Goal: Task Accomplishment & Management: Manage account settings

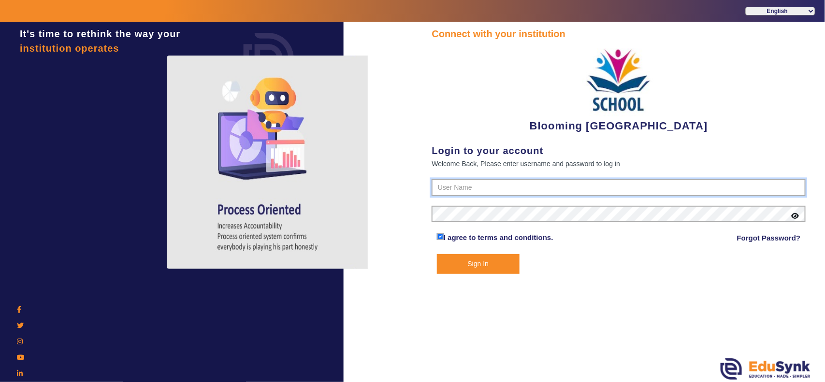
type input "4141419999"
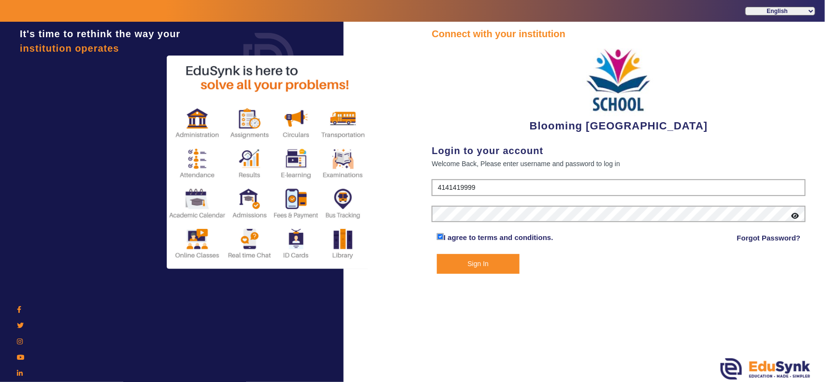
click at [482, 263] on button "Sign In" at bounding box center [478, 264] width 83 height 20
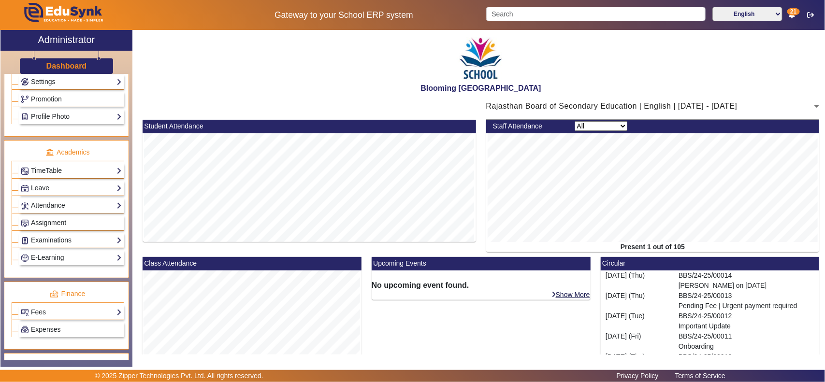
scroll to position [403, 0]
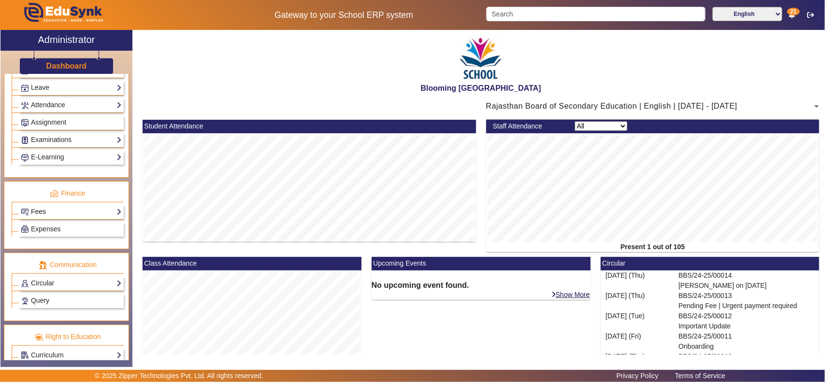
click at [63, 218] on link "Fees" at bounding box center [71, 211] width 101 height 11
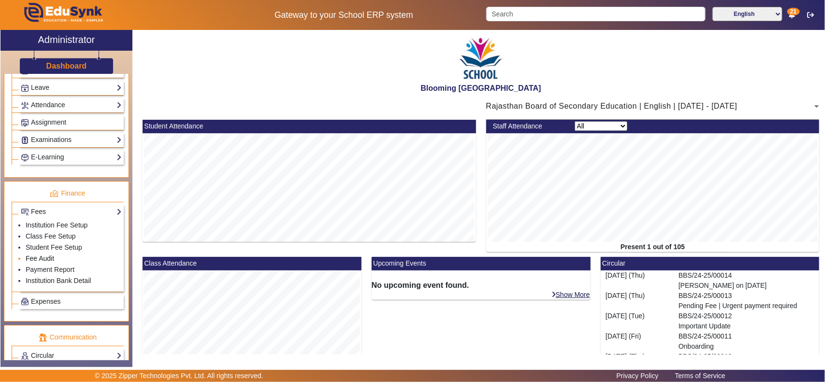
click at [45, 263] on link "Fee Audit" at bounding box center [40, 259] width 29 height 8
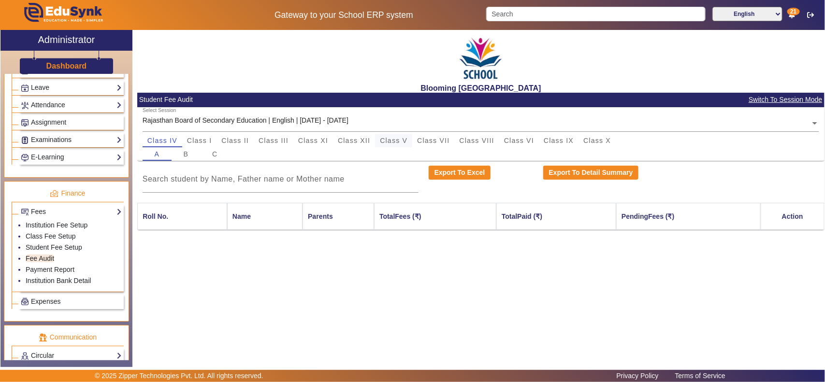
click at [400, 136] on span "Class V" at bounding box center [394, 141] width 28 height 14
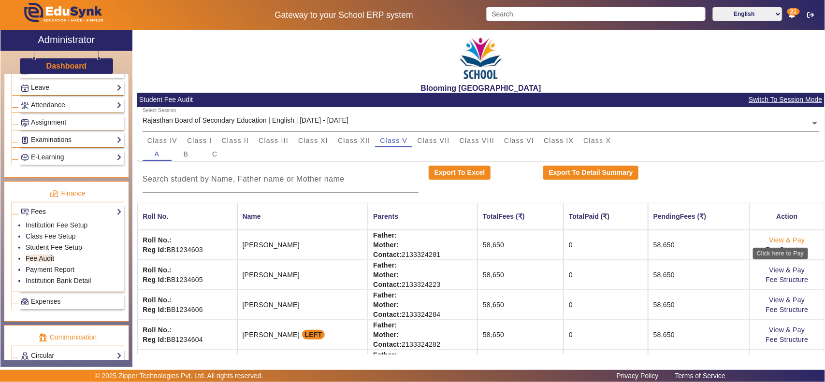
click at [770, 239] on link "View & Pay" at bounding box center [788, 240] width 36 height 8
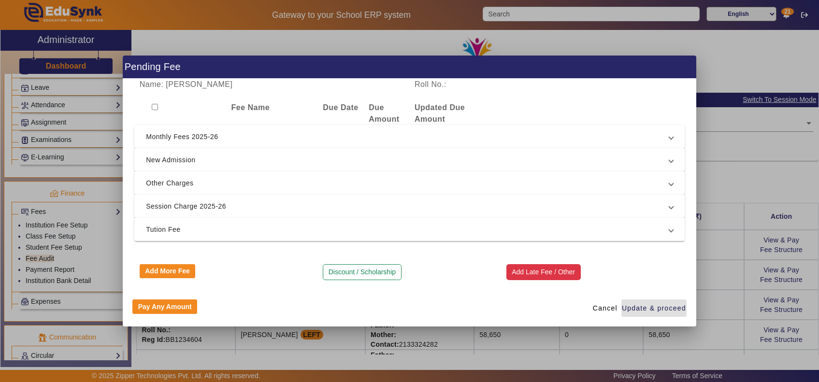
click at [555, 276] on button "Add Late Fee / Other" at bounding box center [544, 272] width 74 height 16
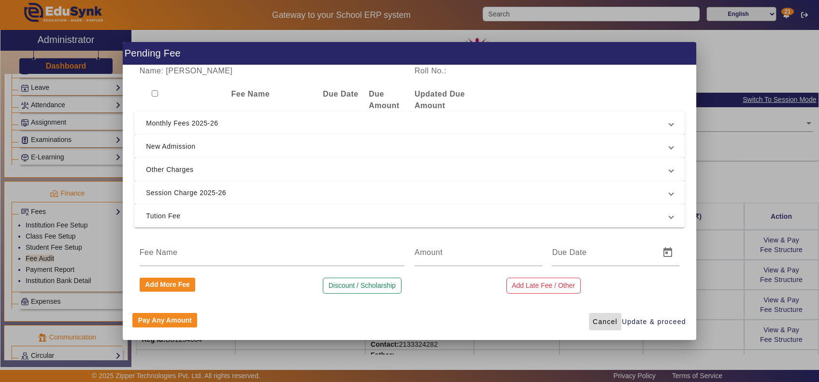
click at [603, 321] on span "Cancel" at bounding box center [605, 322] width 25 height 10
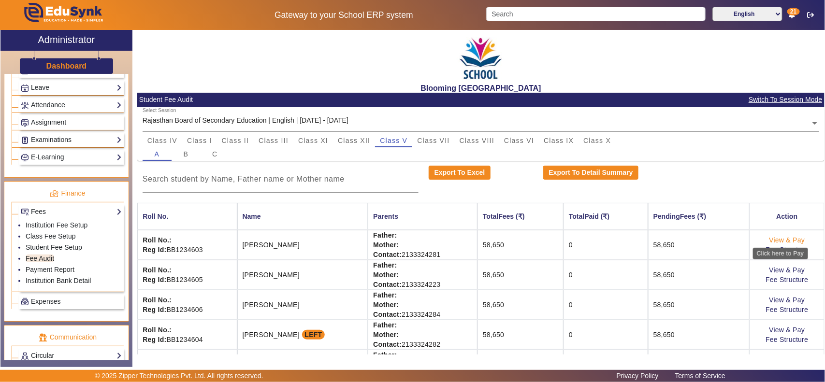
click at [787, 242] on link "View & Pay" at bounding box center [788, 240] width 36 height 8
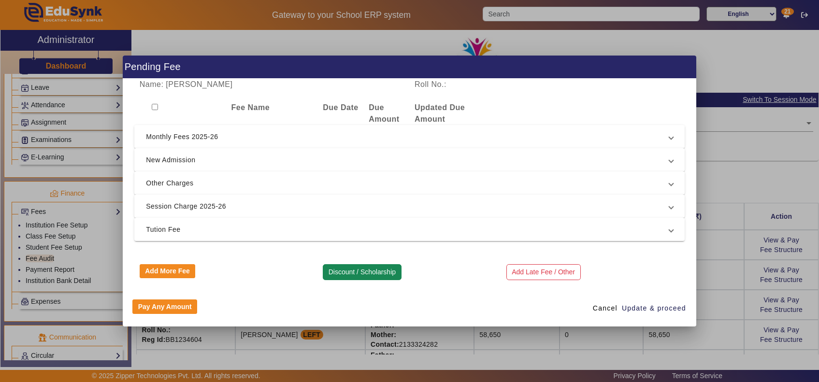
click at [367, 274] on button "Discount / Scholarship" at bounding box center [362, 272] width 78 height 16
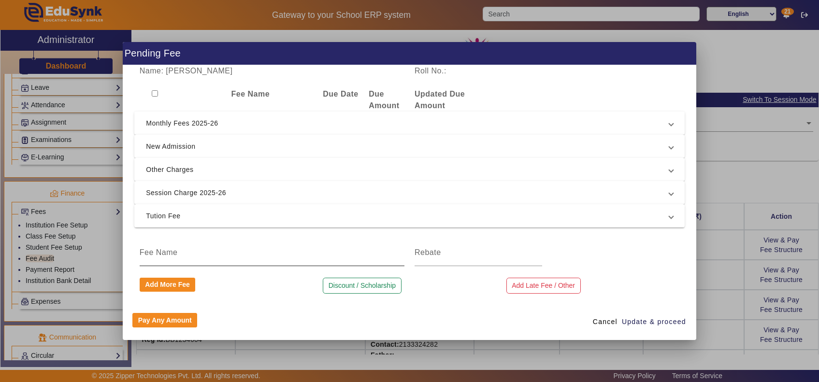
click at [204, 252] on input at bounding box center [272, 253] width 265 height 12
type input "Master Discount"
click at [431, 254] on input at bounding box center [479, 253] width 128 height 12
type input "10000"
click at [224, 220] on span "Tution Fee" at bounding box center [408, 216] width 524 height 12
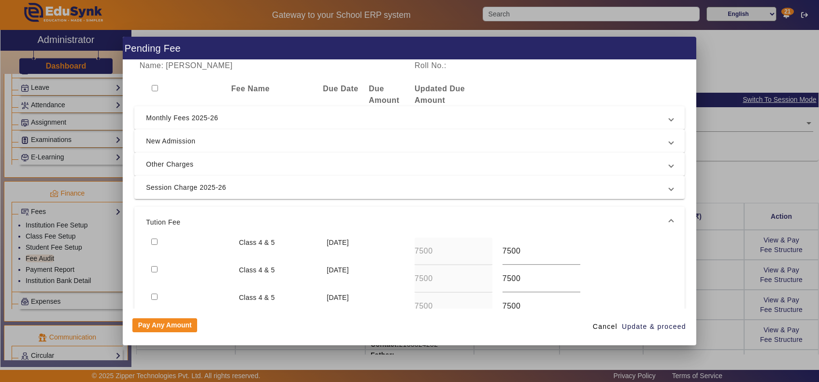
click at [151, 240] on input "checkbox" at bounding box center [154, 242] width 6 height 6
checkbox input "true"
drag, startPoint x: 152, startPoint y: 270, endPoint x: 455, endPoint y: 325, distance: 307.7
click at [153, 270] on input "checkbox" at bounding box center [154, 269] width 6 height 6
checkbox input "true"
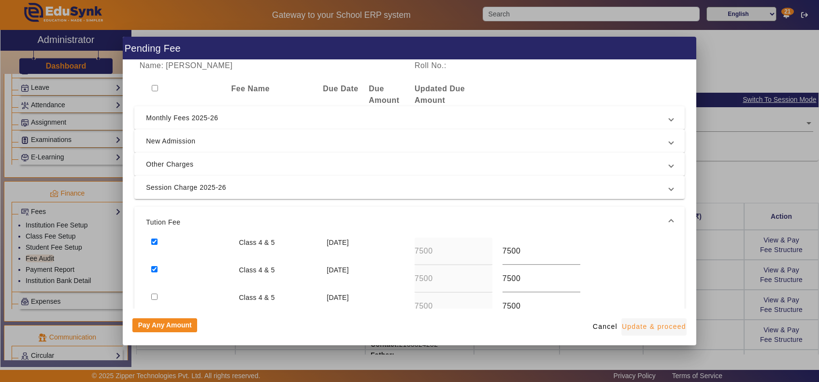
drag, startPoint x: 661, startPoint y: 324, endPoint x: 649, endPoint y: 332, distance: 14.1
click at [660, 324] on span "Update & proceed" at bounding box center [654, 327] width 64 height 10
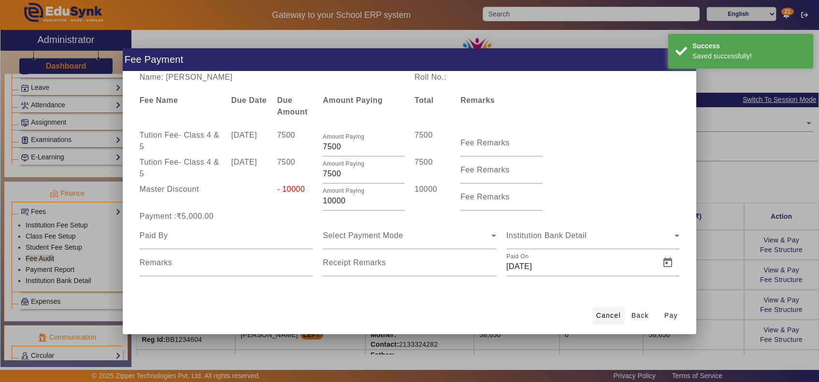
click at [614, 317] on span "Cancel" at bounding box center [609, 316] width 25 height 10
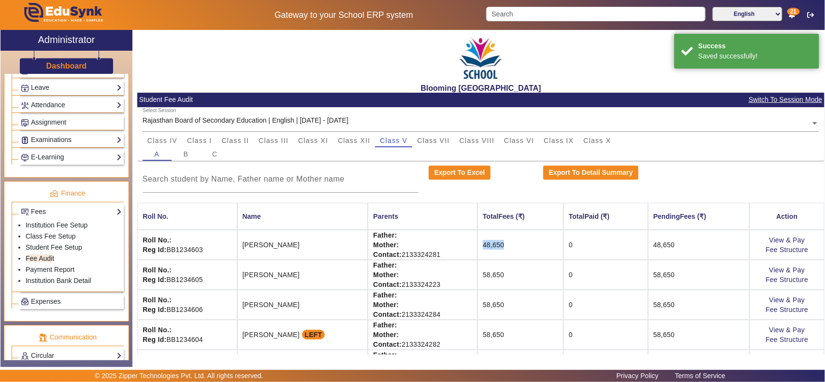
drag, startPoint x: 469, startPoint y: 245, endPoint x: 431, endPoint y: 278, distance: 50.7
click at [515, 248] on td "48,650" at bounding box center [521, 245] width 86 height 30
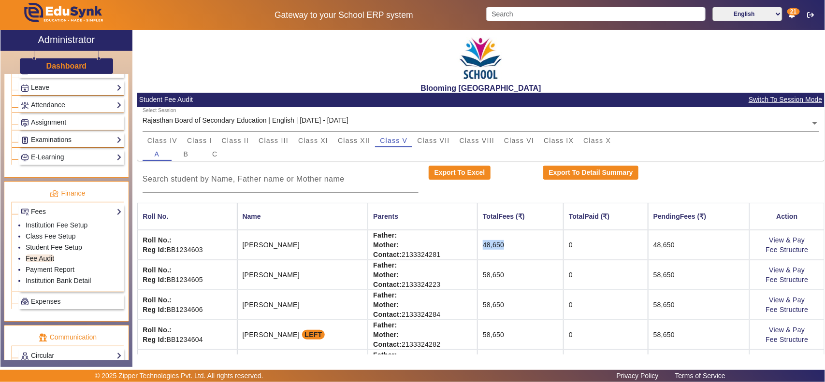
click at [526, 252] on td "48,650" at bounding box center [521, 245] width 86 height 30
click at [777, 251] on link "Fee Structure" at bounding box center [787, 250] width 43 height 8
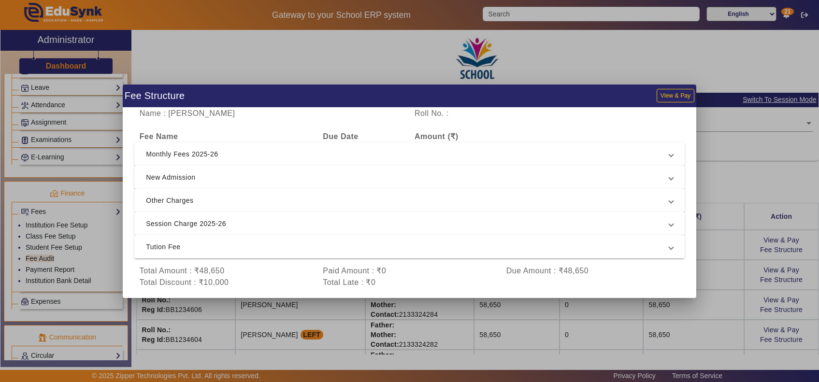
click at [321, 247] on span "Tution Fee" at bounding box center [408, 247] width 524 height 12
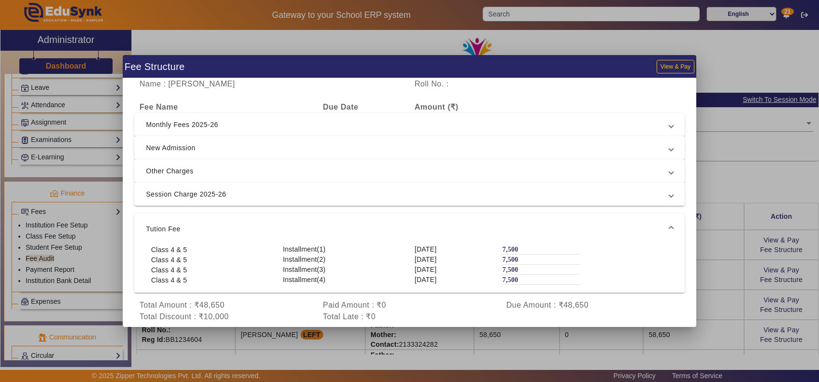
click at [327, 222] on mat-expansion-panel-header "Tution Fee" at bounding box center [409, 229] width 551 height 31
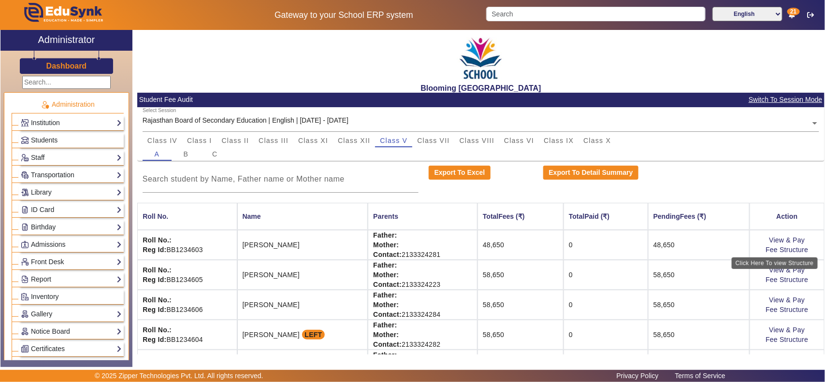
click at [64, 69] on h3 "Dashboard" at bounding box center [66, 65] width 41 height 9
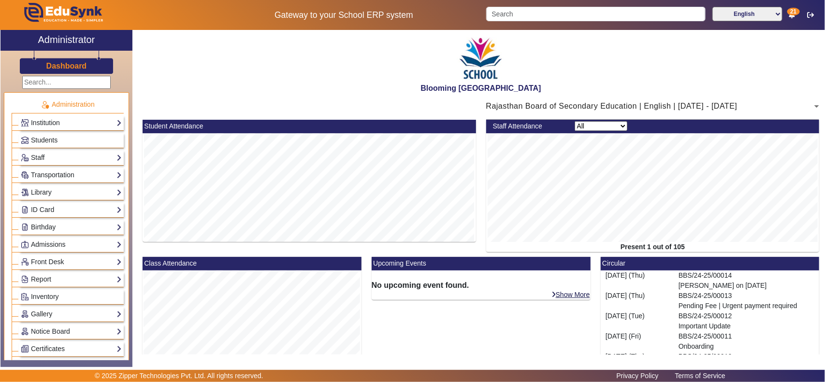
scroll to position [189, 0]
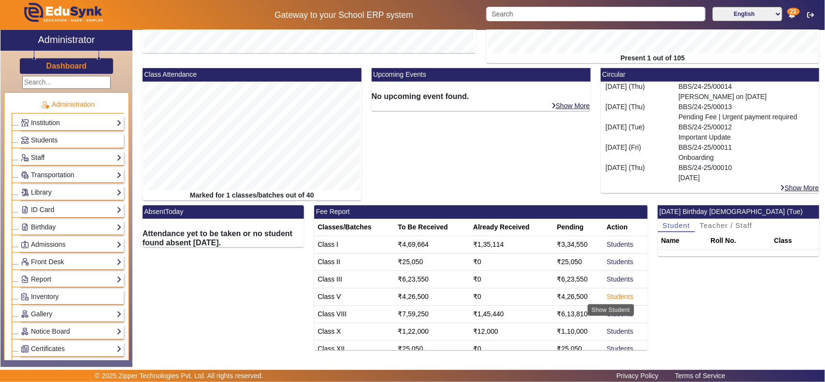
click at [607, 297] on link "Students" at bounding box center [620, 297] width 27 height 8
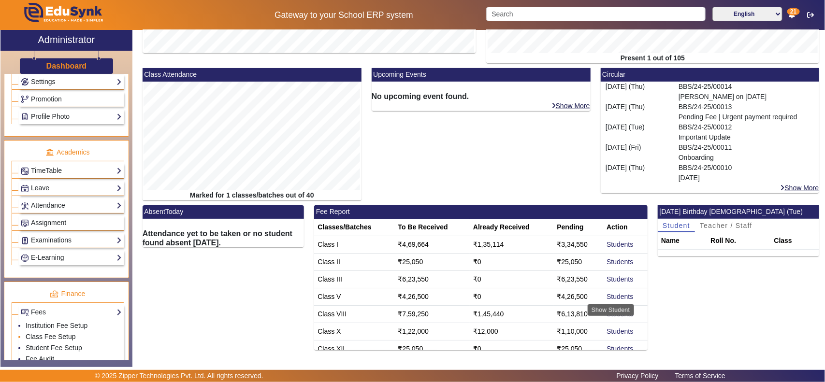
scroll to position [403, 0]
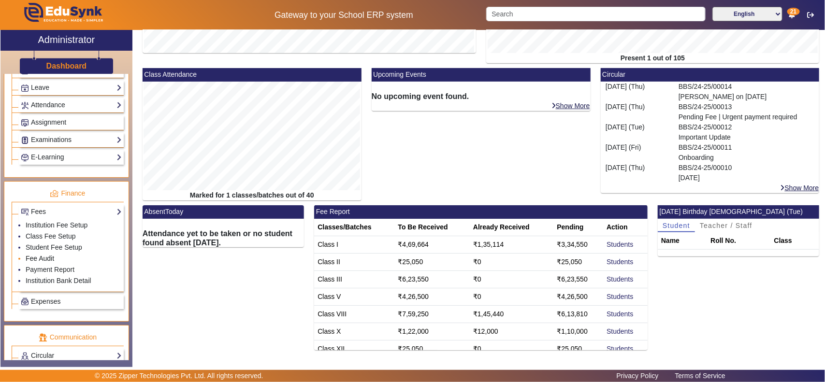
click at [34, 263] on link "Fee Audit" at bounding box center [40, 259] width 29 height 8
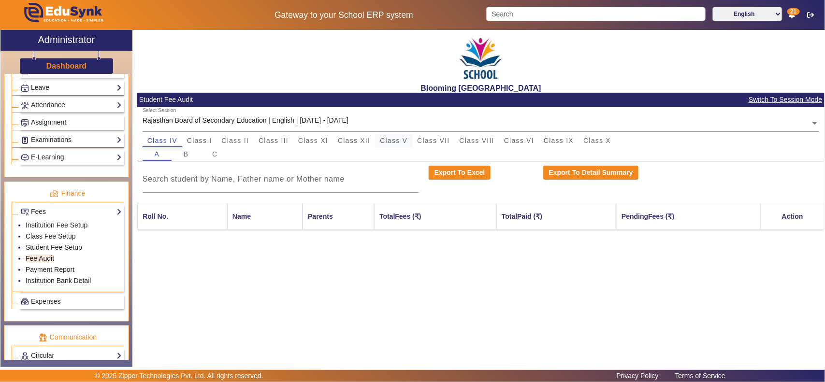
click at [397, 139] on span "Class V" at bounding box center [394, 140] width 28 height 7
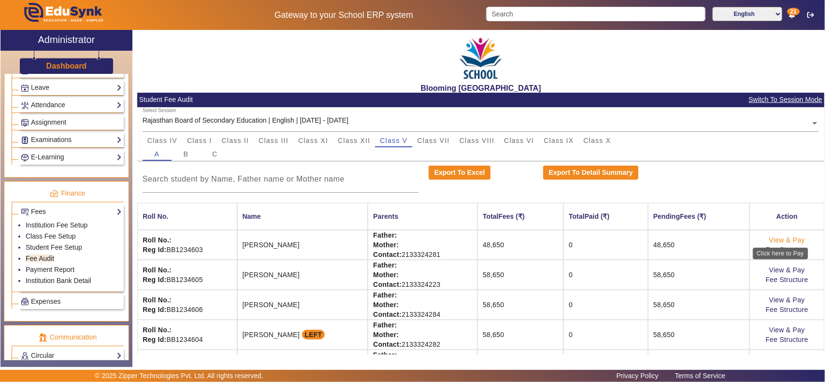
click at [784, 241] on link "View & Pay" at bounding box center [788, 240] width 36 height 8
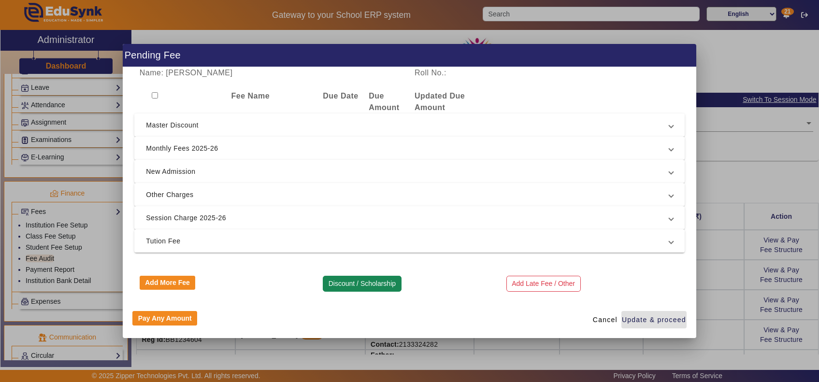
click at [382, 282] on button "Discount / Scholarship" at bounding box center [362, 284] width 78 height 16
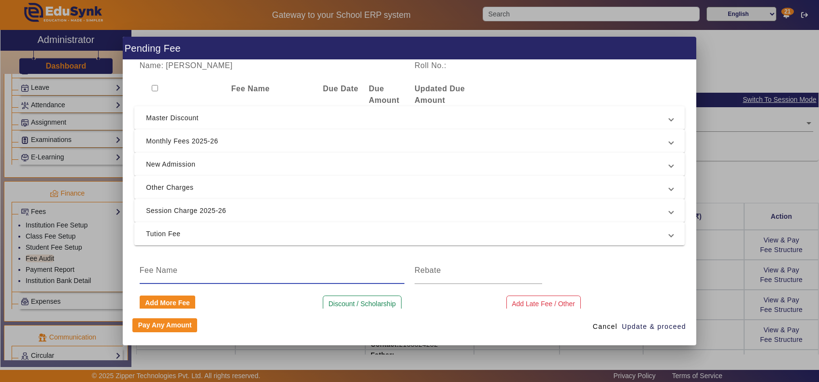
click at [296, 269] on input at bounding box center [272, 271] width 265 height 12
type input "2nd discount"
type input "30000"
click at [161, 141] on span "Monthly Fees 2025-26" at bounding box center [408, 141] width 524 height 12
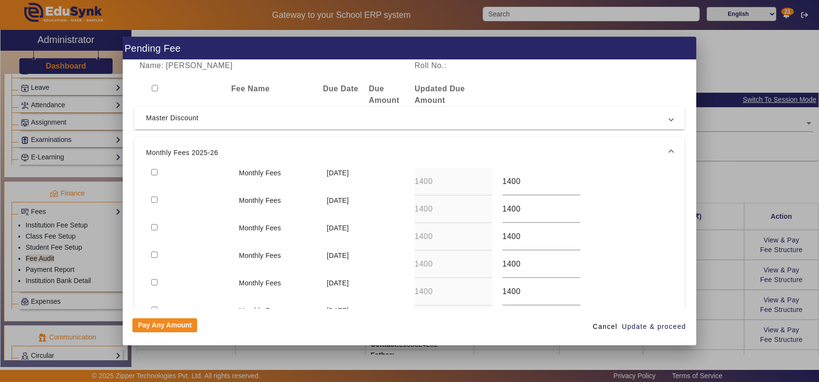
drag, startPoint x: 152, startPoint y: 170, endPoint x: 150, endPoint y: 199, distance: 29.6
click at [152, 172] on input "checkbox" at bounding box center [154, 172] width 6 height 6
checkbox input "true"
click at [150, 204] on div at bounding box center [190, 210] width 88 height 28
click at [154, 87] on input "checkbox" at bounding box center [155, 88] width 6 height 6
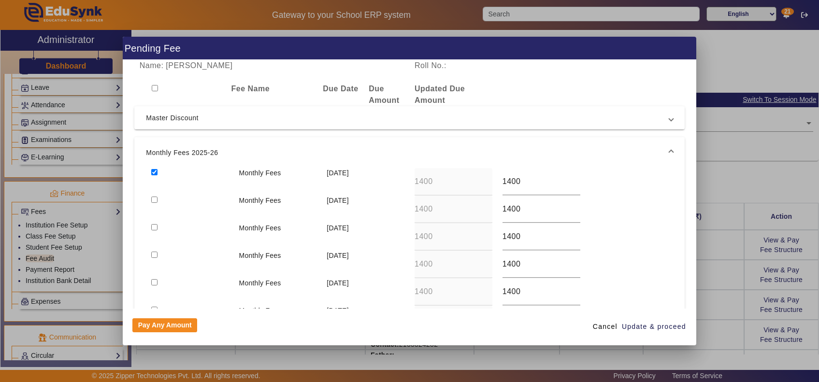
checkbox input "true"
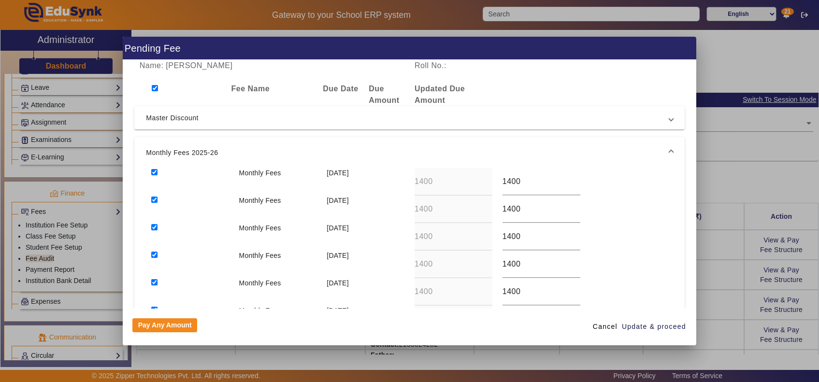
checkbox input "true"
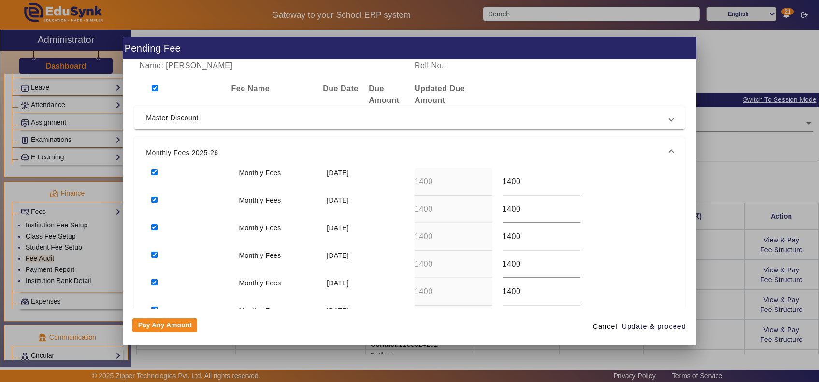
checkbox input "true"
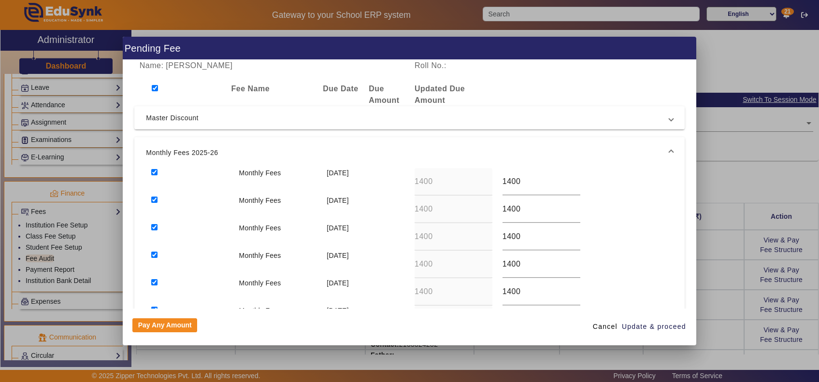
checkbox input "true"
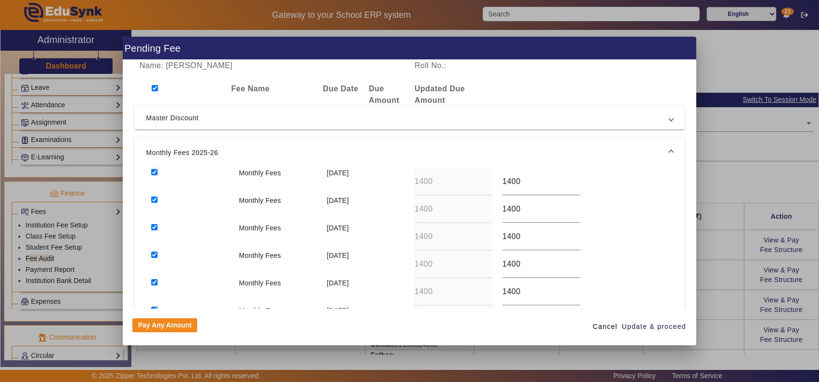
checkbox input "true"
click at [180, 121] on span "Master Discount" at bounding box center [408, 118] width 524 height 12
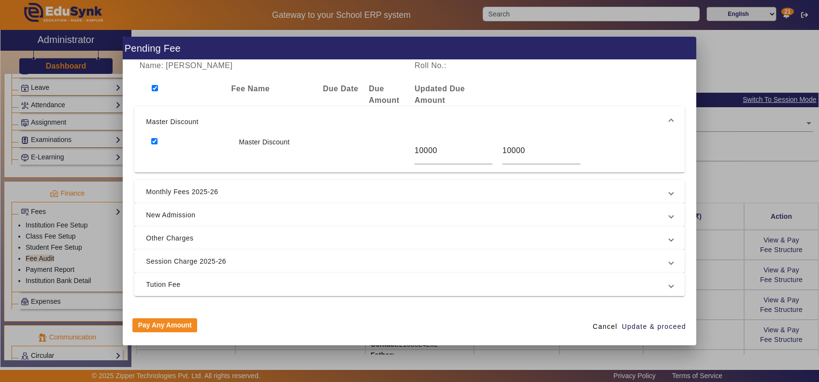
click at [151, 143] on input "checkbox" at bounding box center [154, 141] width 6 height 6
checkbox input "false"
click at [660, 327] on span "Update & proceed" at bounding box center [654, 327] width 64 height 10
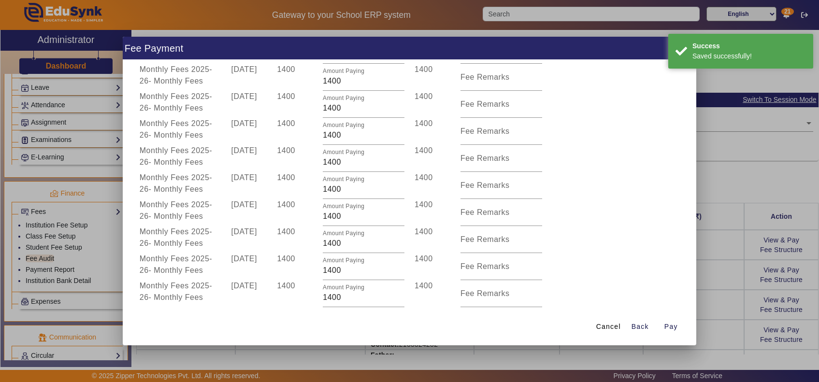
scroll to position [472, 0]
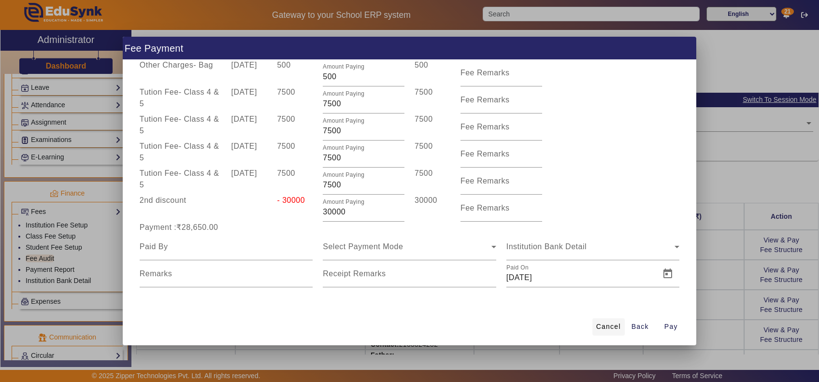
click at [608, 326] on span "Cancel" at bounding box center [609, 327] width 25 height 10
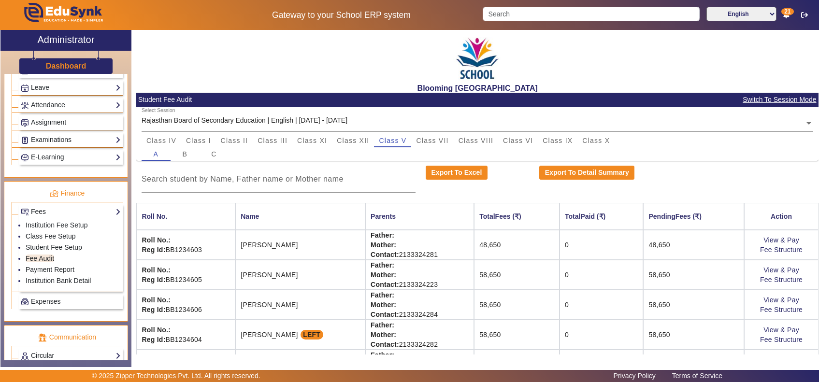
scroll to position [0, 0]
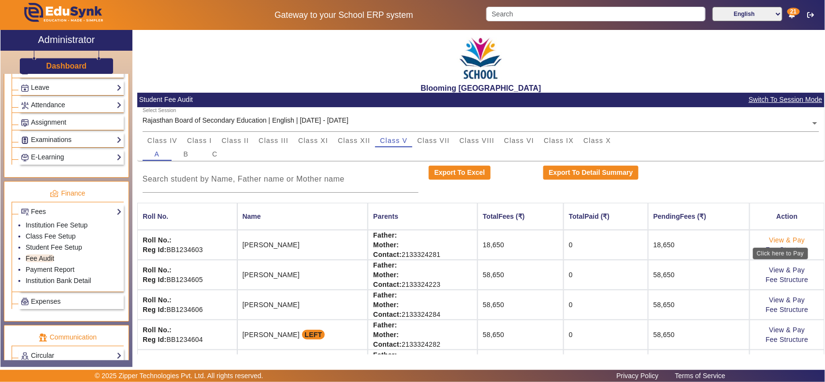
click at [771, 240] on link "View & Pay" at bounding box center [788, 240] width 36 height 8
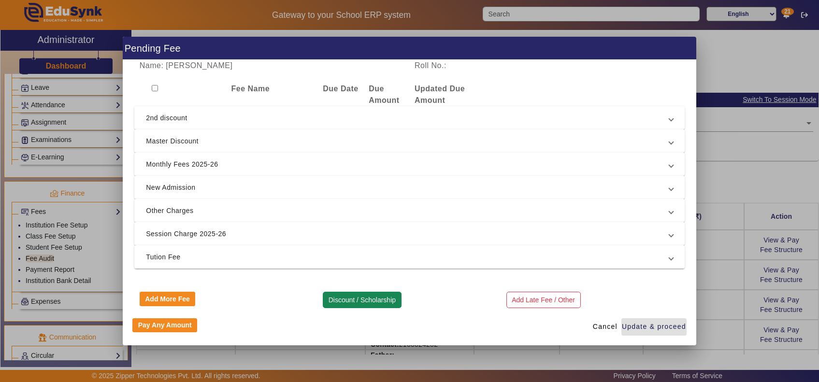
click at [348, 302] on button "Discount / Scholarship" at bounding box center [362, 300] width 78 height 16
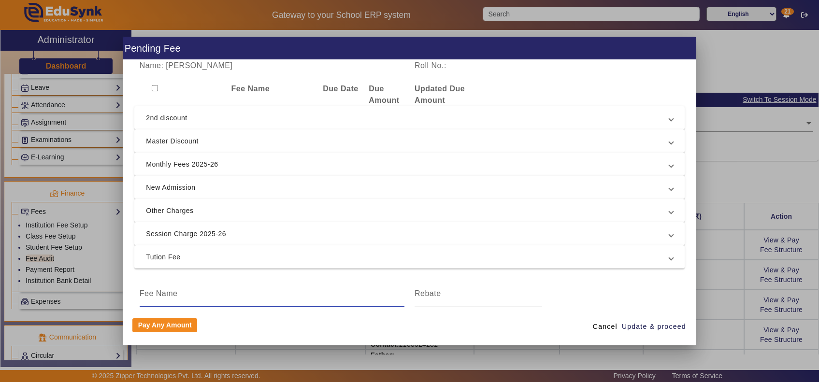
click at [219, 292] on input at bounding box center [272, 294] width 265 height 12
click at [152, 87] on input "checkbox" at bounding box center [155, 88] width 6 height 6
checkbox input "true"
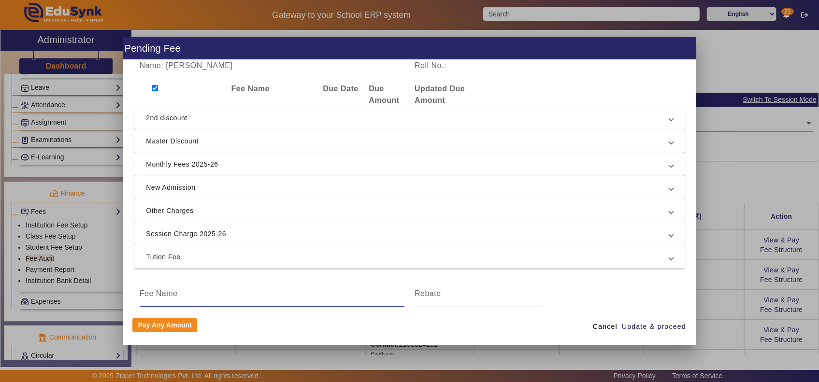
checkbox input "true"
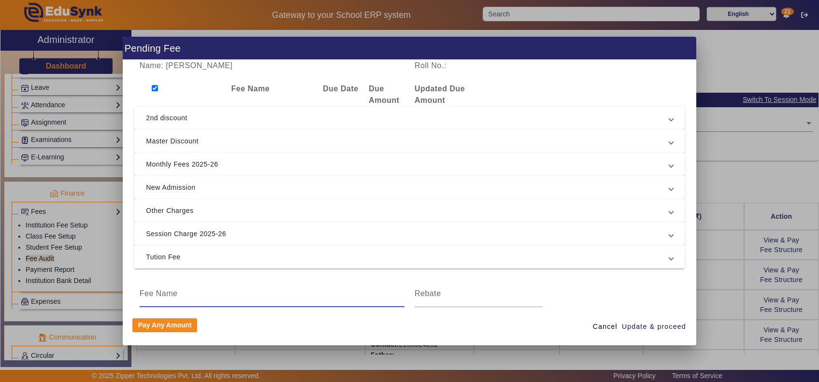
checkbox input "true"
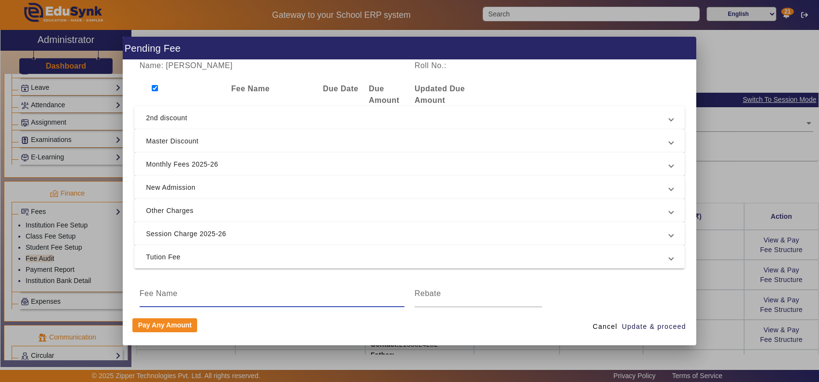
checkbox input "true"
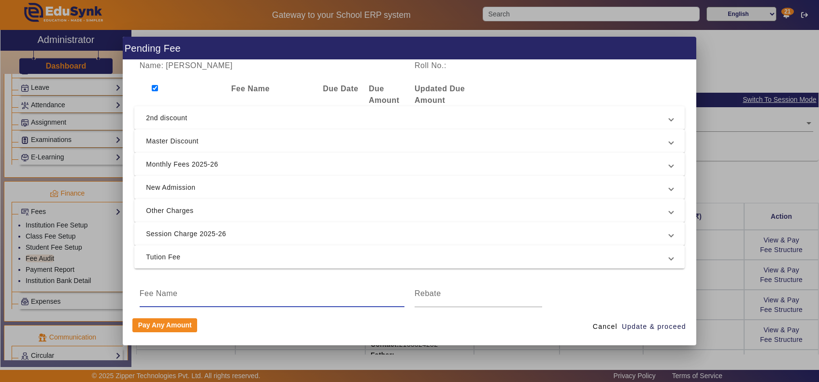
checkbox input "true"
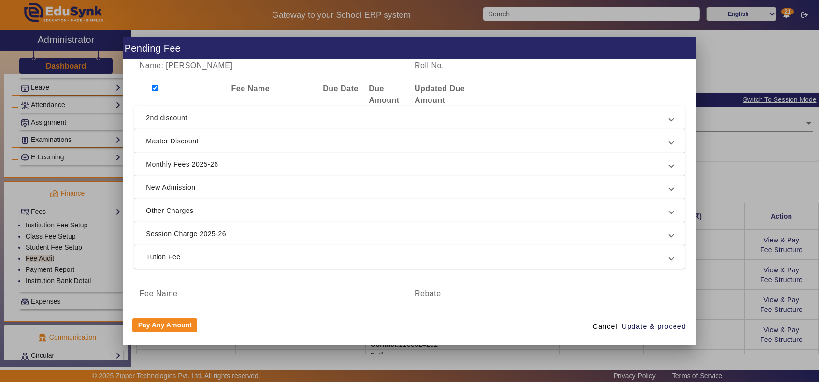
click at [185, 119] on span "2nd discount" at bounding box center [408, 118] width 524 height 12
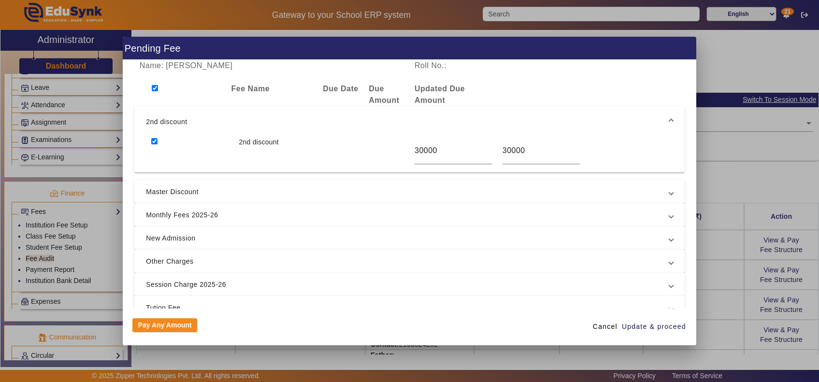
click at [151, 141] on input "checkbox" at bounding box center [154, 141] width 6 height 6
checkbox input "false"
click at [159, 196] on span "Master Discount" at bounding box center [408, 192] width 524 height 12
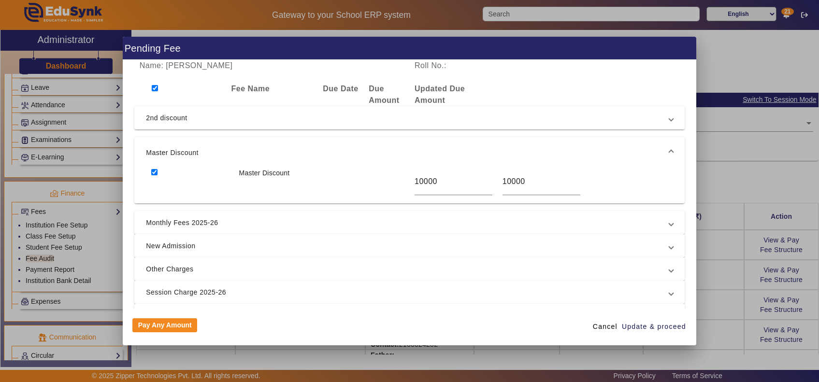
click at [153, 171] on input "checkbox" at bounding box center [154, 172] width 6 height 6
checkbox input "false"
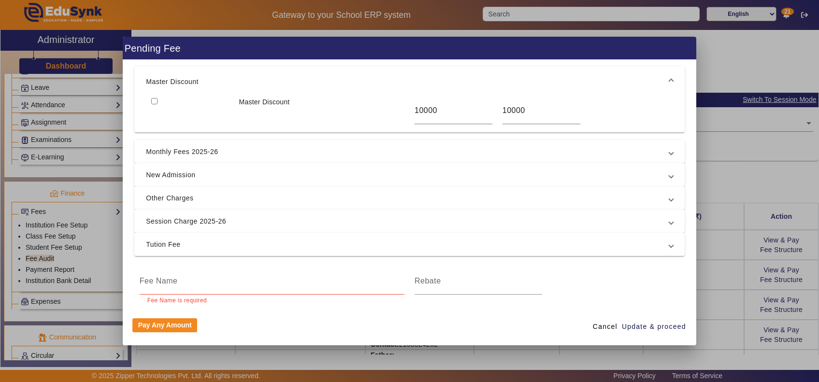
scroll to position [105, 0]
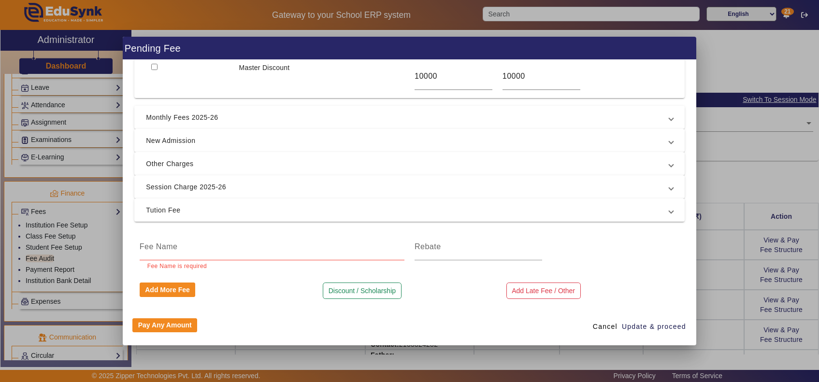
click at [202, 247] on input at bounding box center [272, 247] width 265 height 12
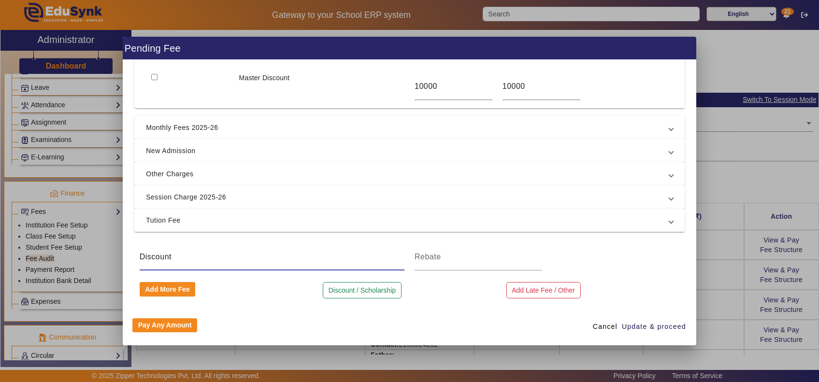
type input "Discount"
type input "20000"
click at [661, 324] on span "Update & proceed" at bounding box center [654, 327] width 64 height 10
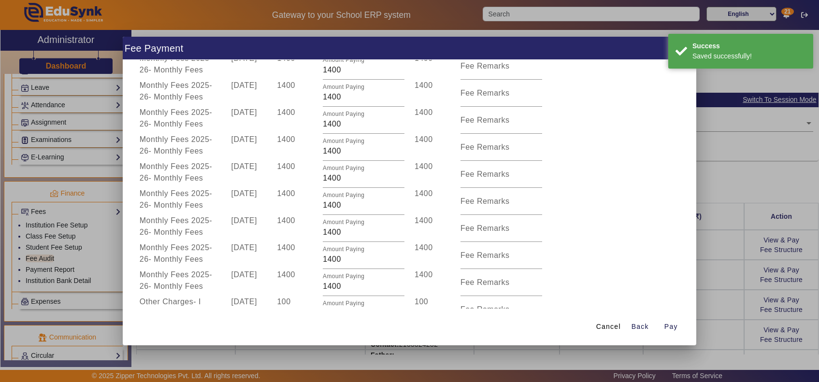
scroll to position [472, 0]
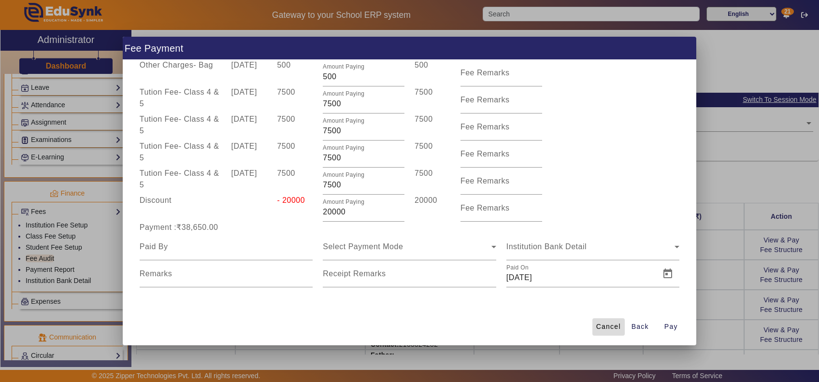
click at [606, 324] on span "Cancel" at bounding box center [609, 327] width 25 height 10
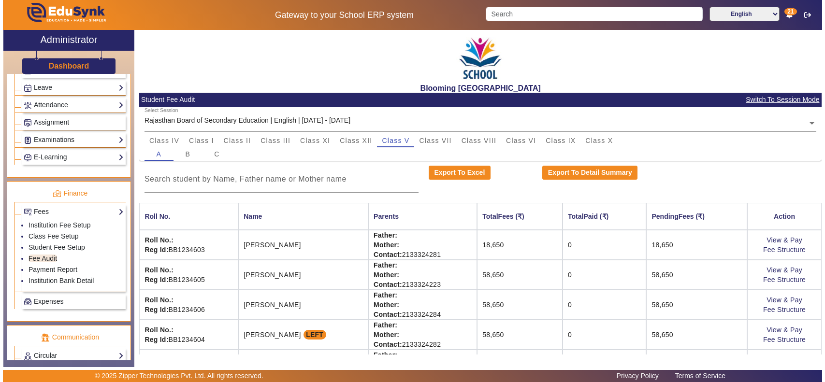
scroll to position [10, 0]
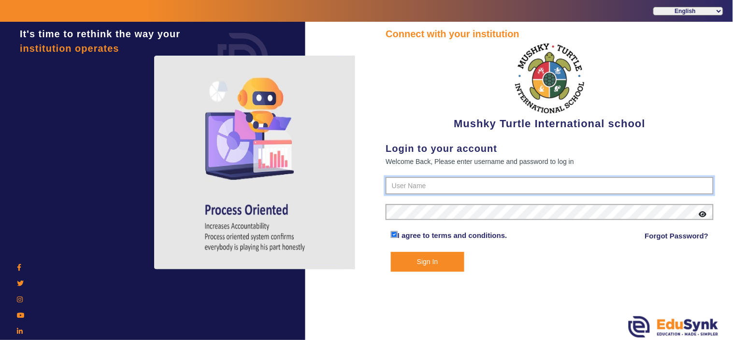
type input "9950605811"
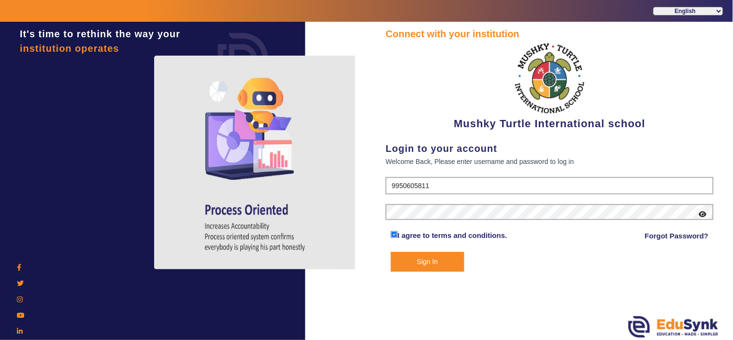
click at [442, 254] on button "Sign In" at bounding box center [427, 262] width 73 height 20
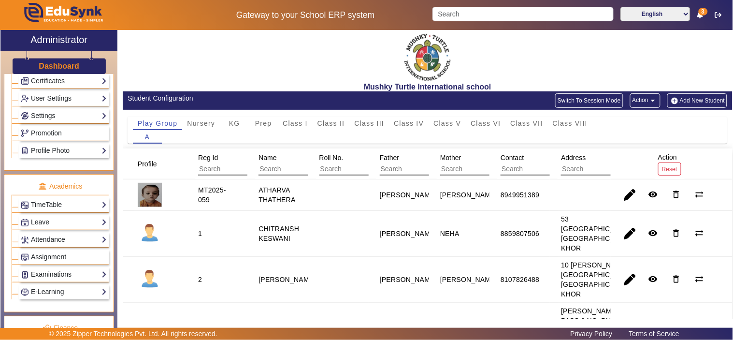
scroll to position [358, 0]
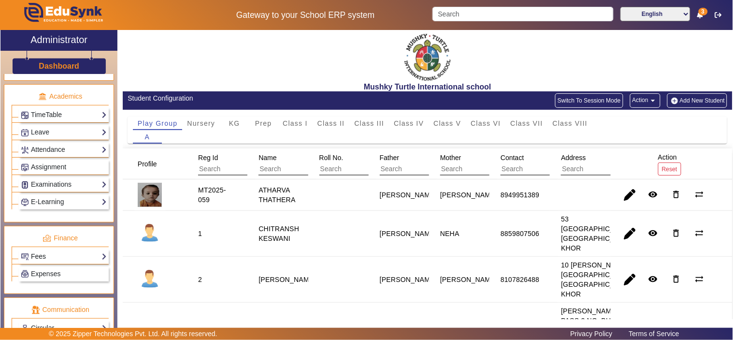
click at [44, 255] on link "Fees" at bounding box center [64, 256] width 86 height 11
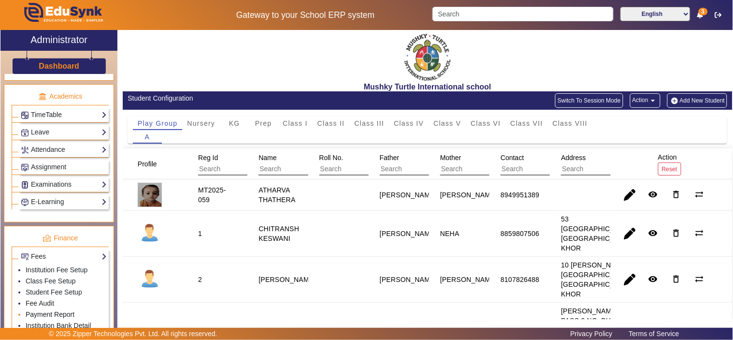
click at [46, 316] on link "Payment Report" at bounding box center [50, 314] width 49 height 8
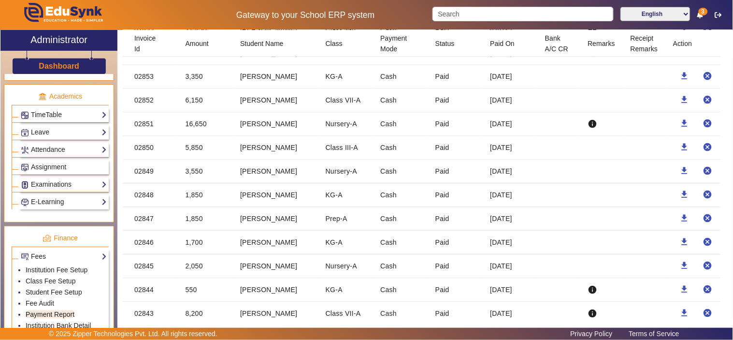
scroll to position [1350, 0]
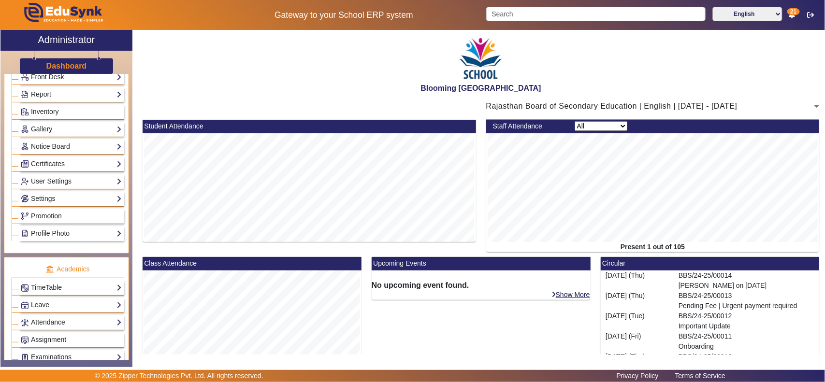
scroll to position [302, 0]
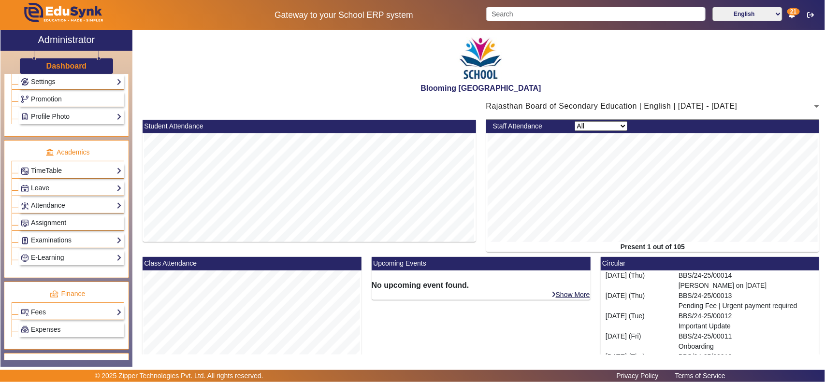
click at [46, 318] on link "Fees" at bounding box center [71, 312] width 101 height 11
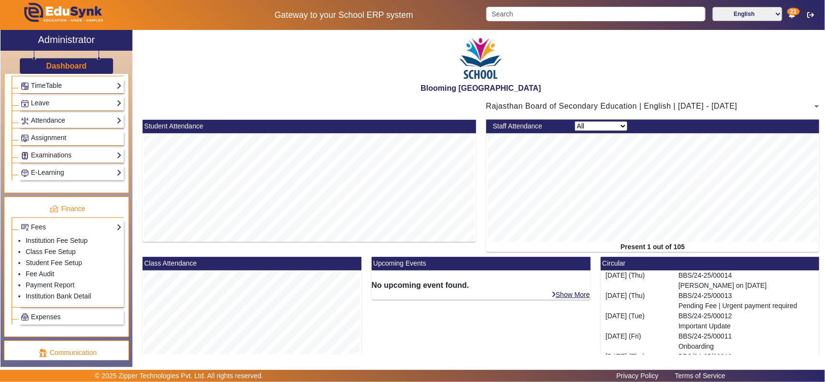
scroll to position [499, 0]
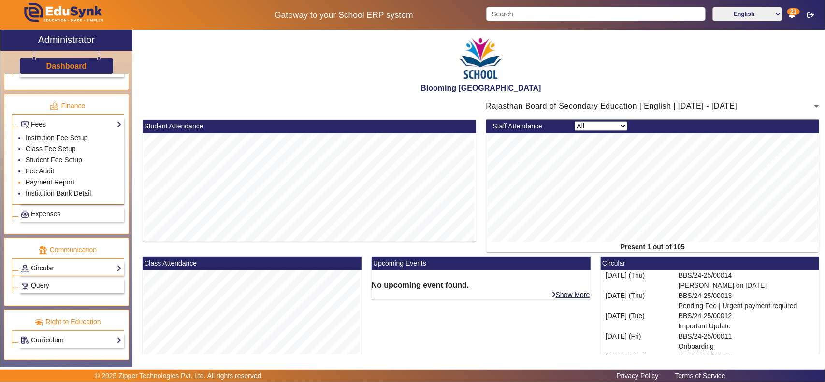
click at [44, 179] on link "Payment Report" at bounding box center [50, 182] width 49 height 8
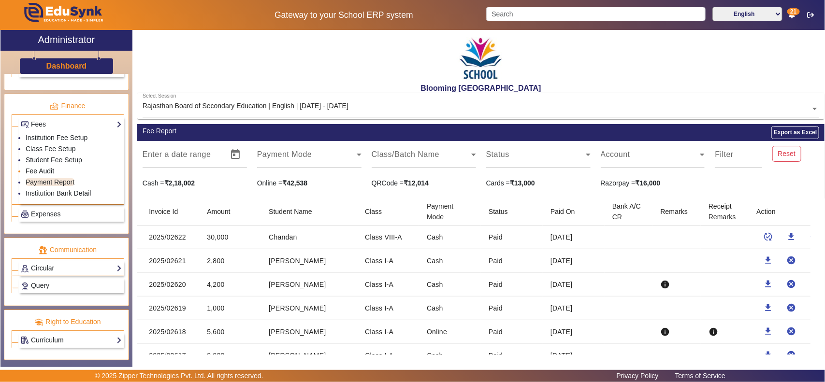
click at [42, 170] on link "Fee Audit" at bounding box center [40, 171] width 29 height 8
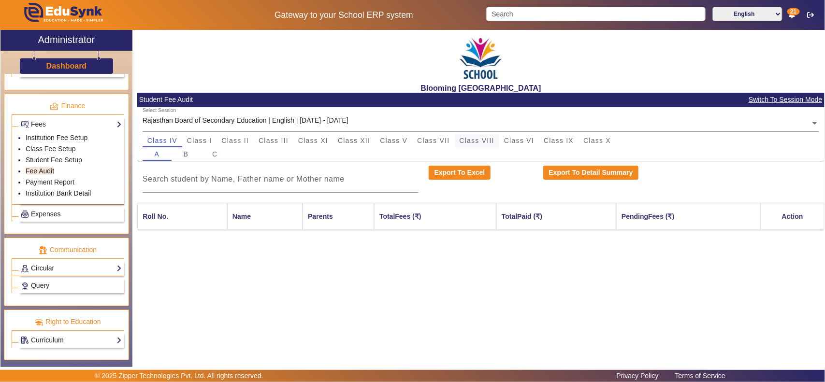
click at [479, 138] on span "Class VIII" at bounding box center [477, 140] width 35 height 7
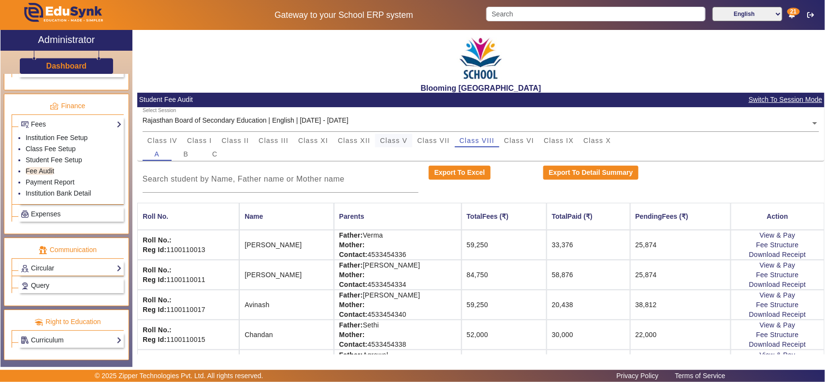
click at [395, 139] on span "Class V" at bounding box center [394, 140] width 28 height 7
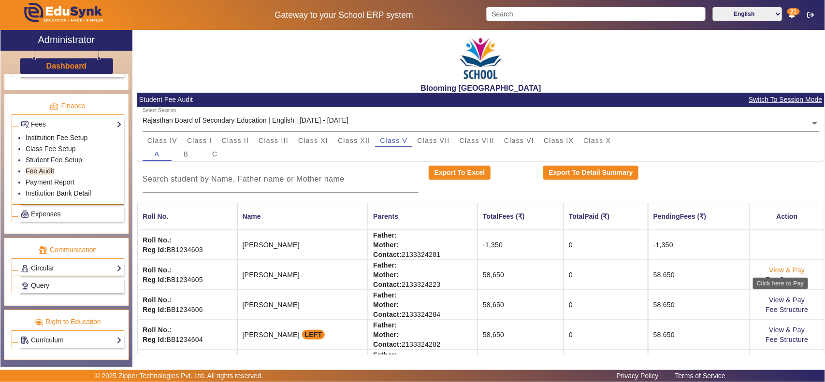
click at [775, 272] on link "View & Pay" at bounding box center [788, 270] width 36 height 8
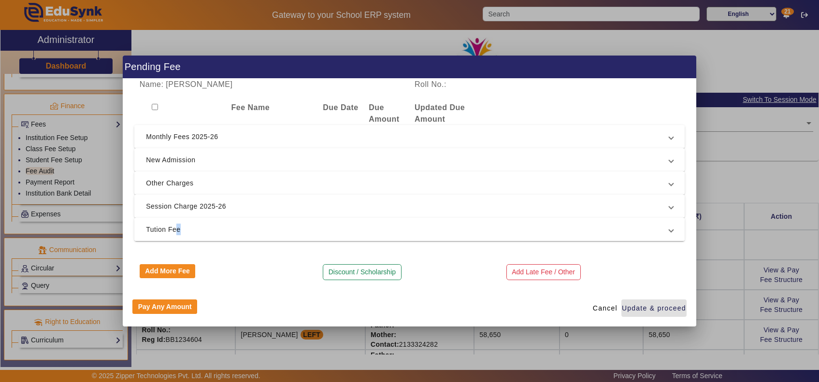
click at [172, 229] on span "Tution Fee" at bounding box center [408, 230] width 524 height 12
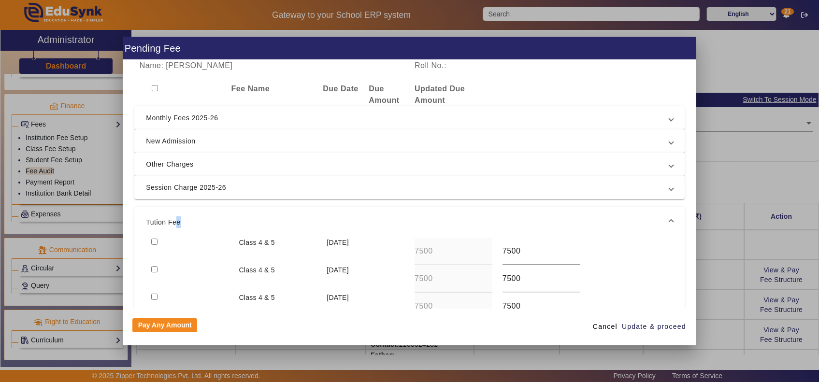
click at [155, 242] on input "checkbox" at bounding box center [154, 242] width 6 height 6
checkbox input "true"
click at [151, 272] on input "checkbox" at bounding box center [154, 269] width 6 height 6
checkbox input "true"
click at [663, 327] on span "Update & proceed" at bounding box center [654, 327] width 64 height 10
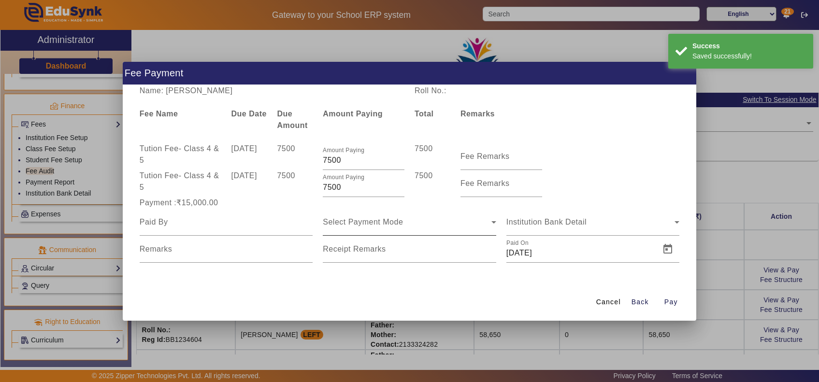
click at [416, 220] on div "Select Payment Mode" at bounding box center [407, 223] width 169 height 12
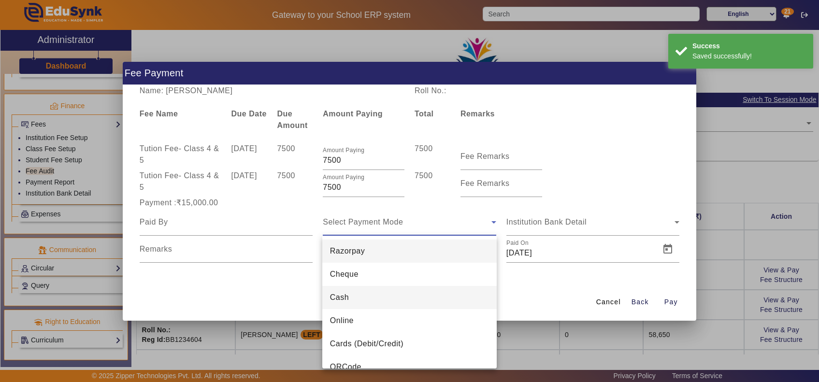
click at [367, 297] on mat-option "Cash" at bounding box center [409, 297] width 175 height 23
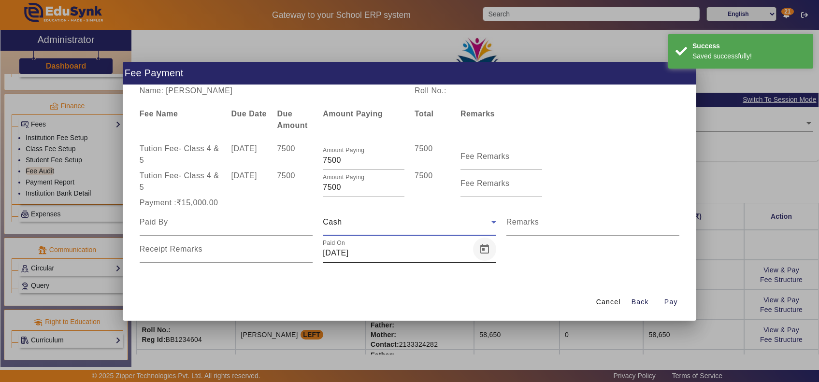
click at [489, 247] on span "Open calendar" at bounding box center [484, 249] width 23 height 23
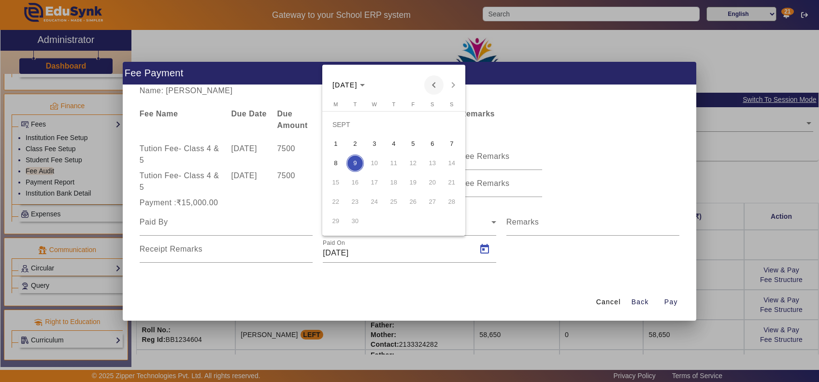
click at [434, 86] on span "Previous month" at bounding box center [433, 84] width 19 height 19
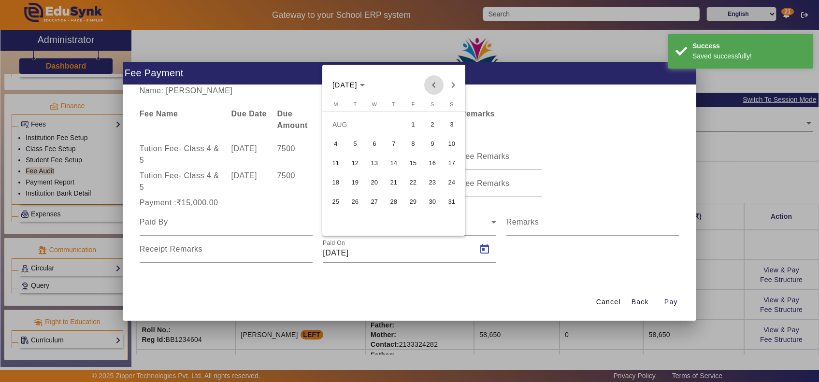
click at [434, 86] on span "Previous month" at bounding box center [433, 84] width 19 height 19
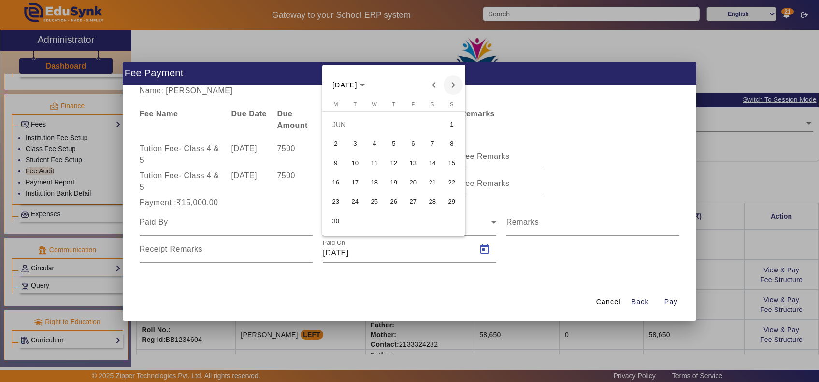
click at [455, 85] on span "Next month" at bounding box center [453, 84] width 19 height 19
click at [378, 143] on span "6" at bounding box center [374, 143] width 17 height 17
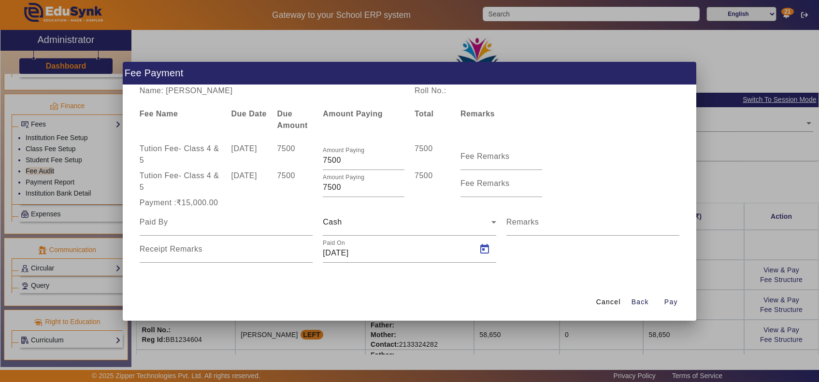
type input "06/08/2025"
click at [161, 218] on input at bounding box center [227, 223] width 174 height 12
type input "Father"
click at [675, 298] on span "Pay" at bounding box center [672, 302] width 14 height 10
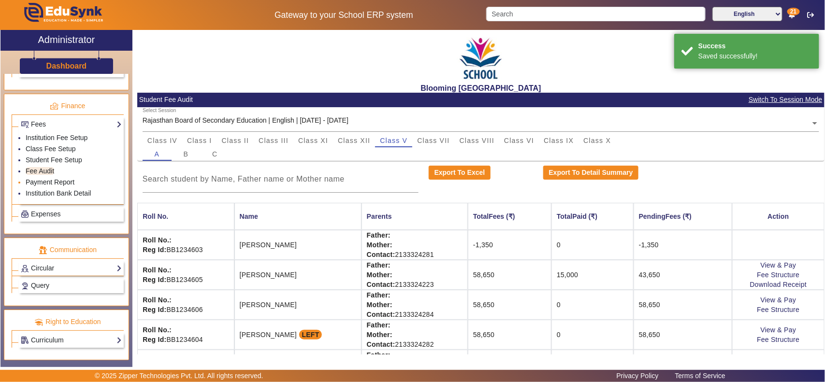
click at [46, 182] on link "Payment Report" at bounding box center [50, 182] width 49 height 8
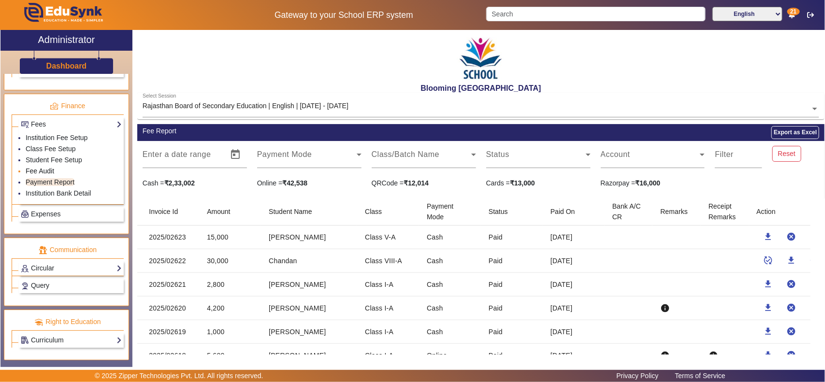
click at [44, 170] on link "Fee Audit" at bounding box center [40, 171] width 29 height 8
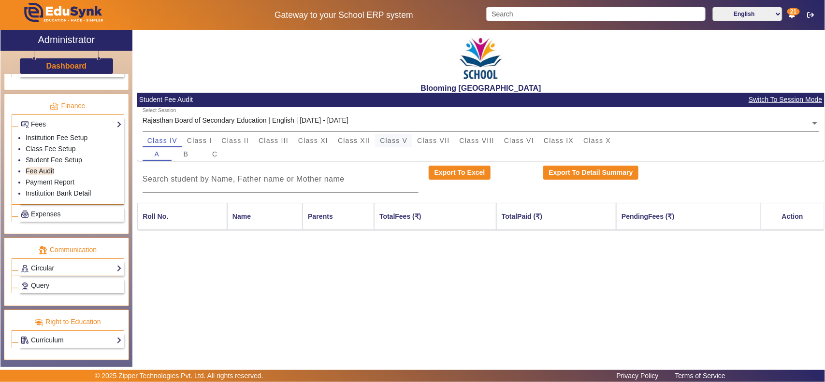
click at [387, 137] on span "Class V" at bounding box center [394, 140] width 28 height 7
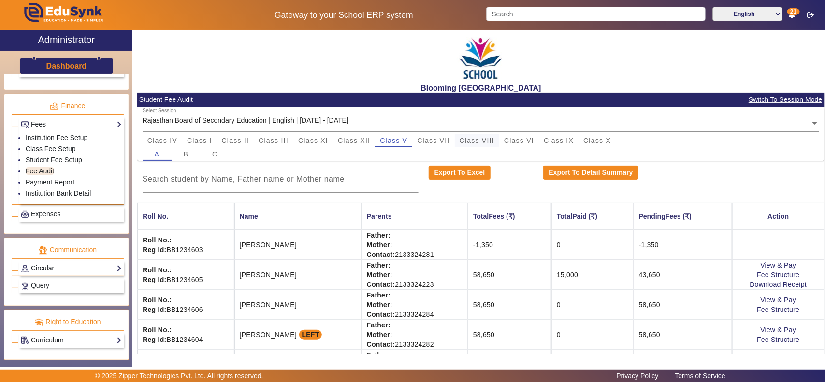
click at [489, 141] on span "Class VIII" at bounding box center [477, 140] width 35 height 7
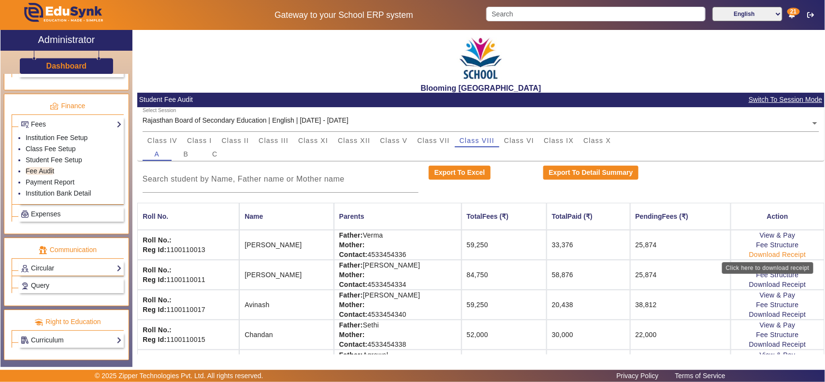
click at [749, 257] on link "Download Receipt" at bounding box center [777, 255] width 57 height 8
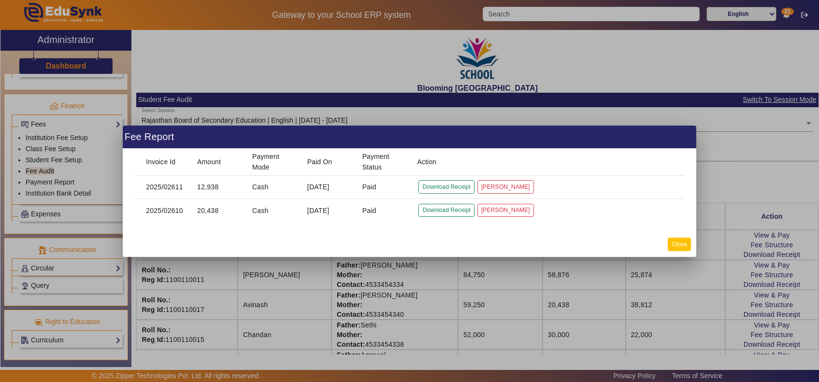
click at [672, 240] on button "Close" at bounding box center [679, 244] width 23 height 13
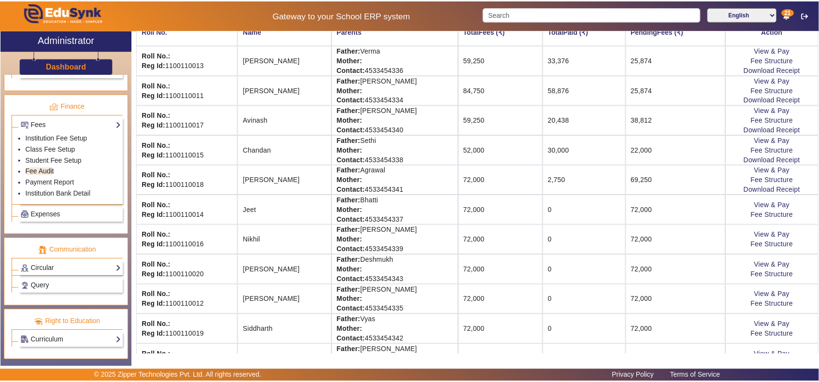
scroll to position [201, 0]
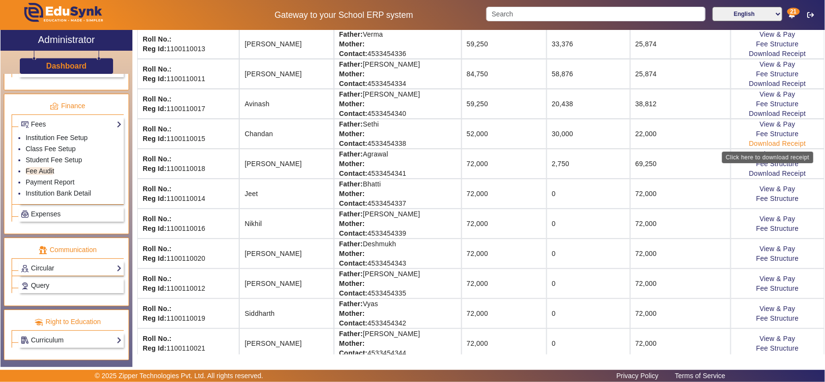
click at [766, 143] on link "Download Receipt" at bounding box center [777, 144] width 57 height 8
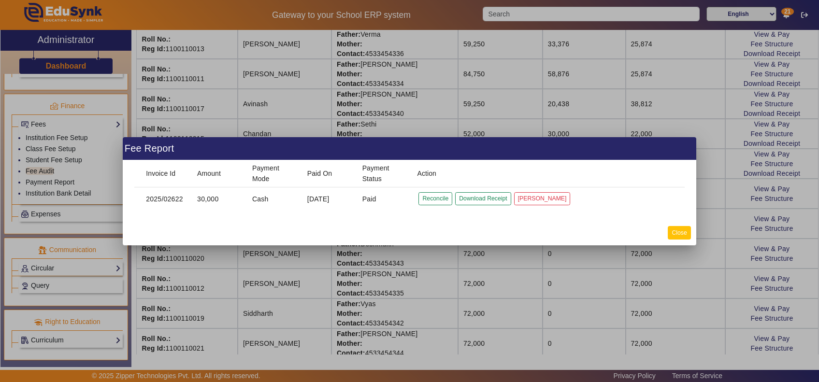
click at [685, 235] on button "Close" at bounding box center [679, 232] width 23 height 13
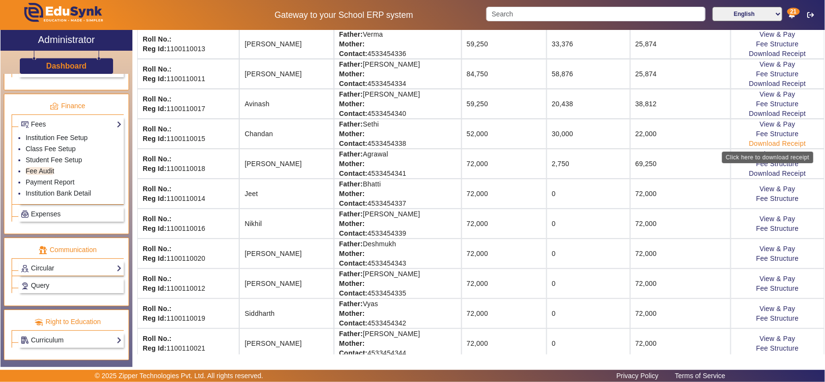
click at [767, 146] on link "Download Receipt" at bounding box center [777, 144] width 57 height 8
click at [767, 126] on link "View & Pay" at bounding box center [778, 124] width 36 height 8
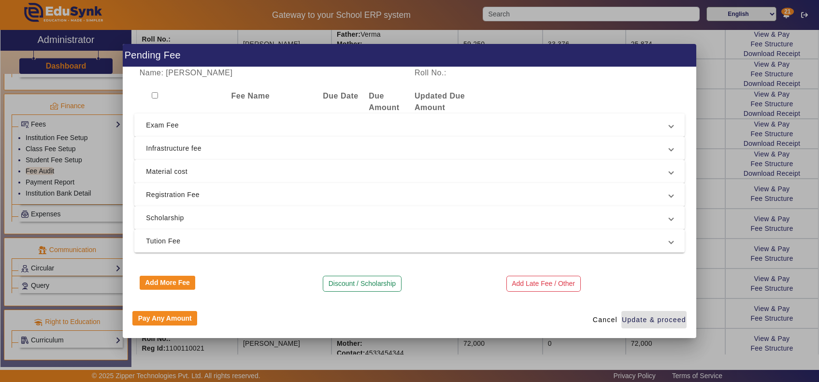
click at [180, 189] on span "Registration Fee" at bounding box center [408, 195] width 524 height 12
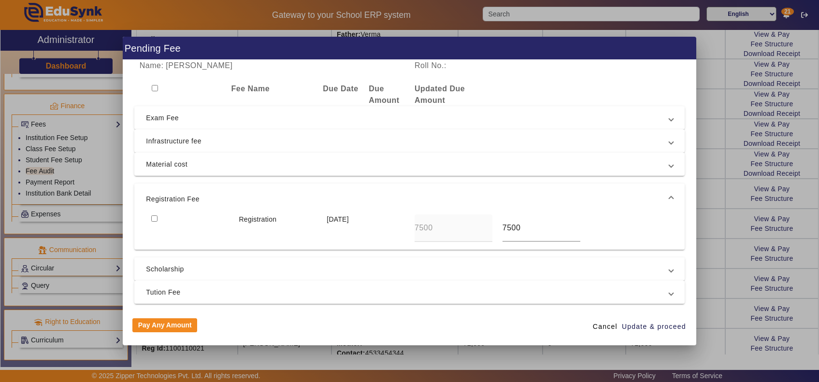
drag, startPoint x: 153, startPoint y: 218, endPoint x: 151, endPoint y: 196, distance: 21.3
click at [151, 216] on input "checkbox" at bounding box center [154, 219] width 6 height 6
checkbox input "true"
click at [163, 161] on span "Material cost" at bounding box center [408, 165] width 524 height 12
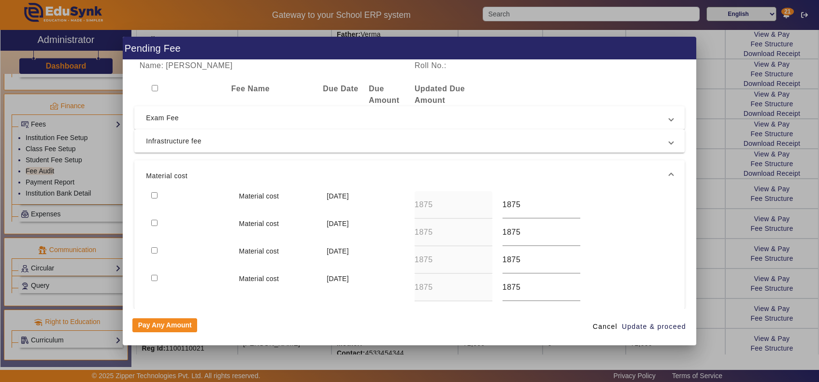
click at [151, 194] on input "checkbox" at bounding box center [154, 195] width 6 height 6
checkbox input "true"
click at [151, 225] on input "checkbox" at bounding box center [154, 223] width 6 height 6
checkbox input "true"
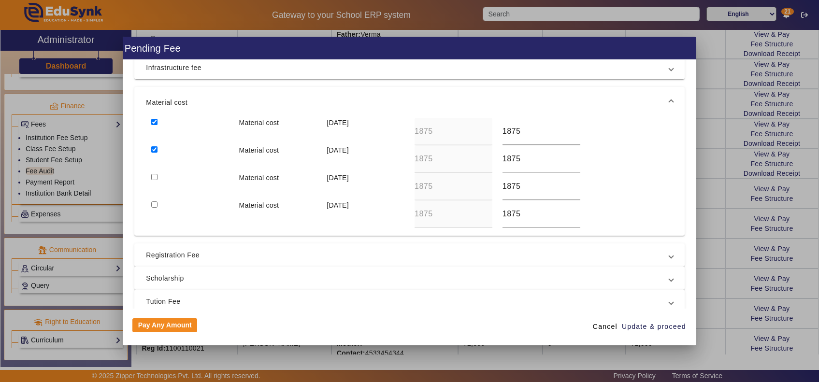
scroll to position [128, 0]
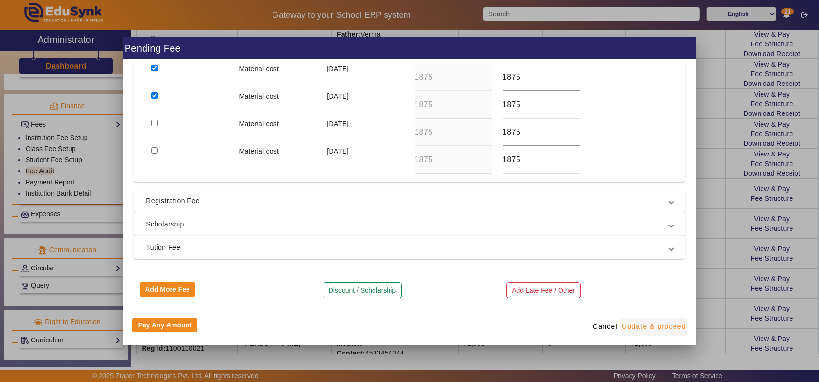
click at [665, 328] on span "Update & proceed" at bounding box center [654, 327] width 64 height 10
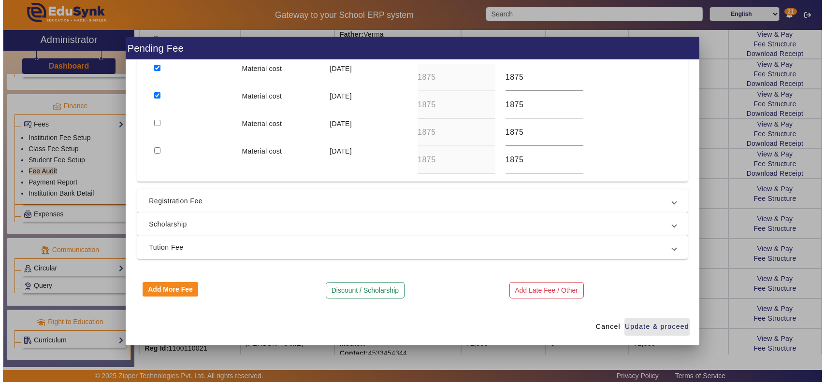
scroll to position [0, 0]
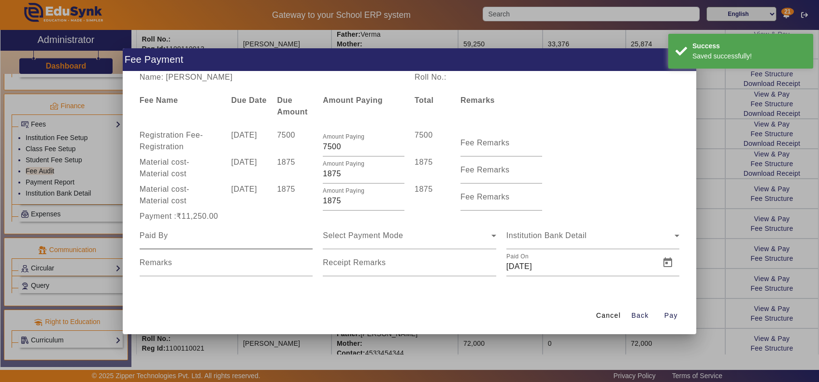
click at [192, 238] on input at bounding box center [227, 236] width 174 height 12
type input "father"
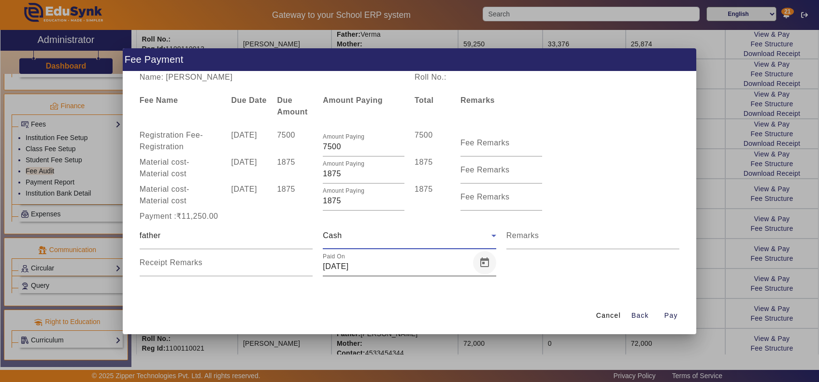
click at [486, 261] on span "Open calendar" at bounding box center [484, 262] width 23 height 23
click at [433, 100] on span "Previous month" at bounding box center [433, 98] width 19 height 19
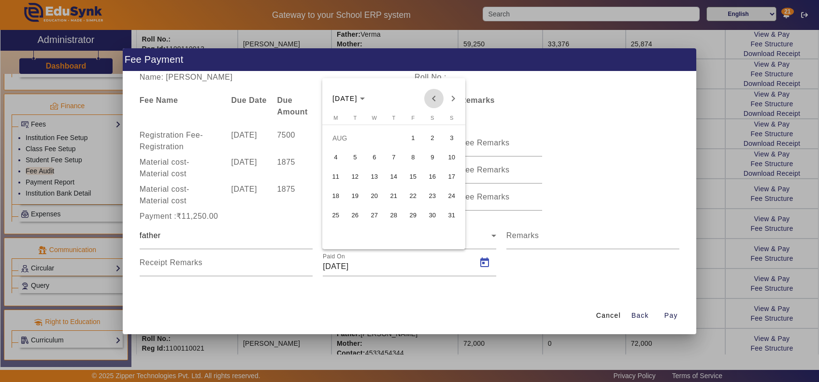
click at [433, 100] on span "Previous month" at bounding box center [433, 98] width 19 height 19
click at [416, 194] on span "18" at bounding box center [413, 196] width 17 height 17
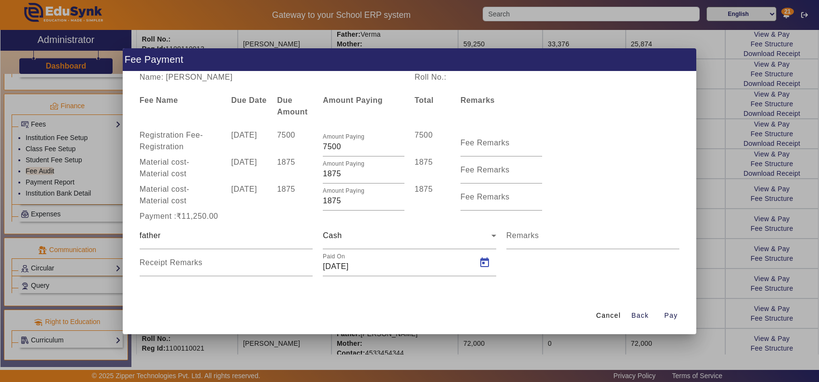
type input "18/07/2025"
click at [673, 318] on span "Pay" at bounding box center [672, 316] width 14 height 10
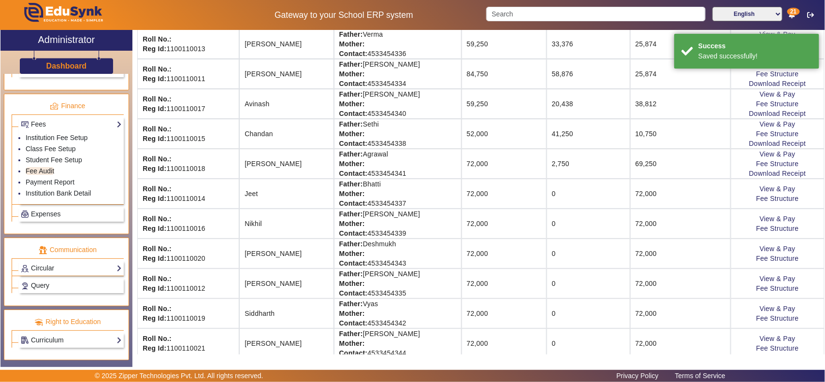
scroll to position [110, 0]
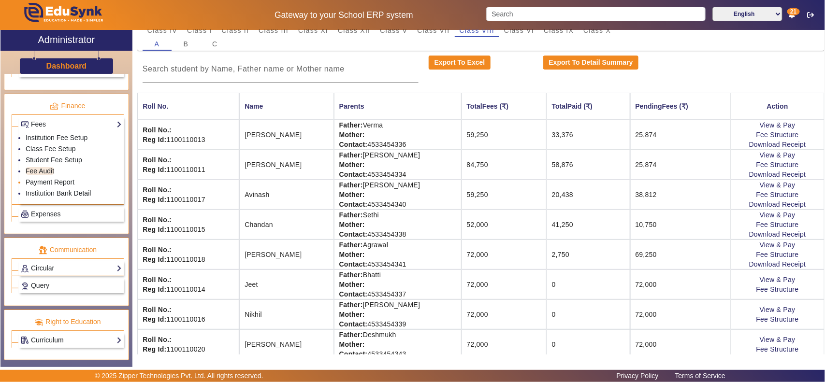
click at [54, 181] on link "Payment Report" at bounding box center [50, 182] width 49 height 8
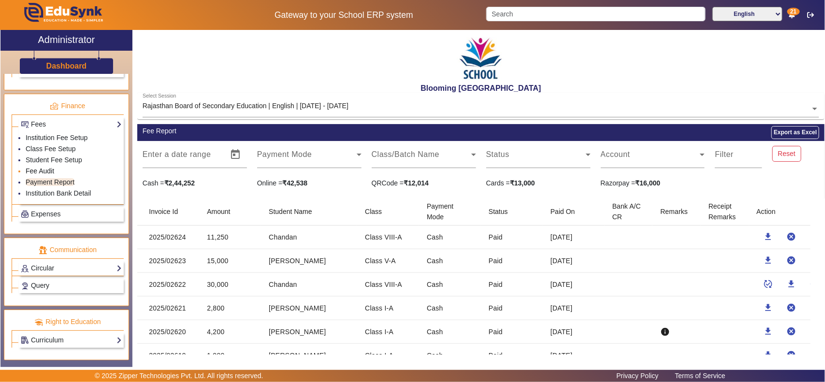
click at [37, 172] on link "Fee Audit" at bounding box center [40, 171] width 29 height 8
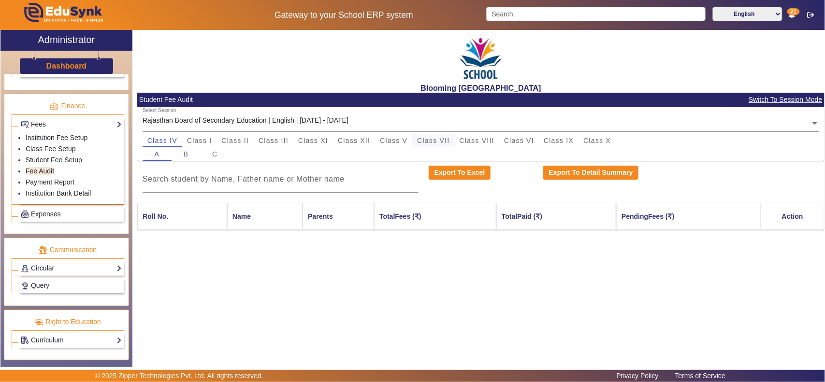
click at [427, 142] on span "Class VII" at bounding box center [433, 140] width 32 height 7
drag, startPoint x: 484, startPoint y: 137, endPoint x: 403, endPoint y: 146, distance: 82.2
click at [483, 137] on span "Class VIII" at bounding box center [477, 140] width 35 height 7
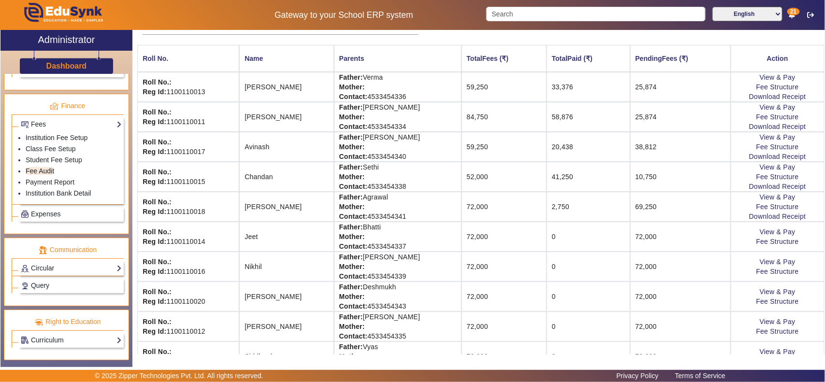
scroll to position [201, 0]
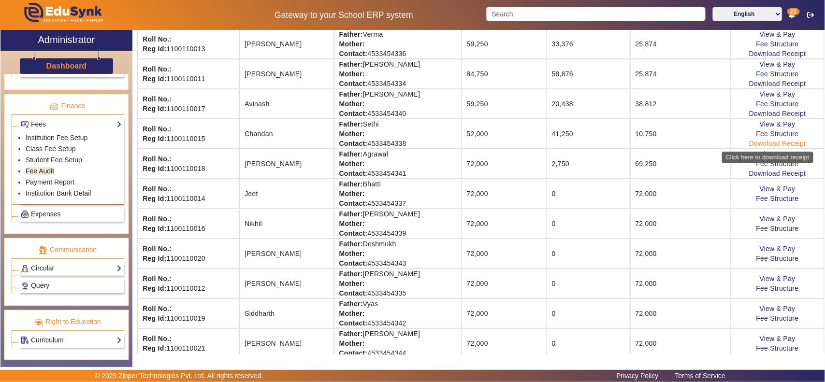
click at [752, 144] on link "Download Receipt" at bounding box center [777, 144] width 57 height 8
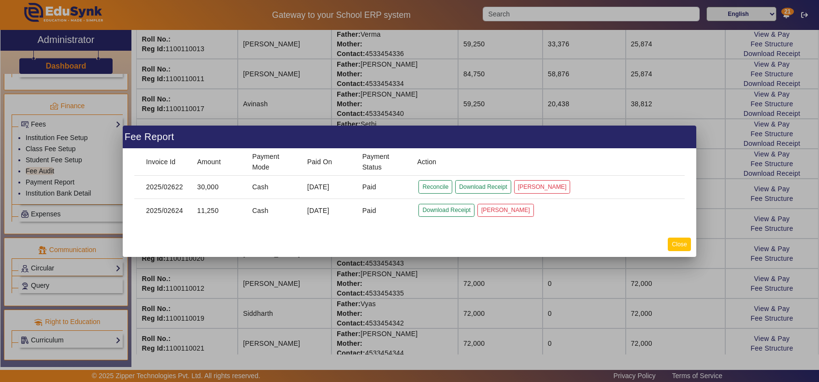
click at [677, 242] on button "Close" at bounding box center [679, 244] width 23 height 13
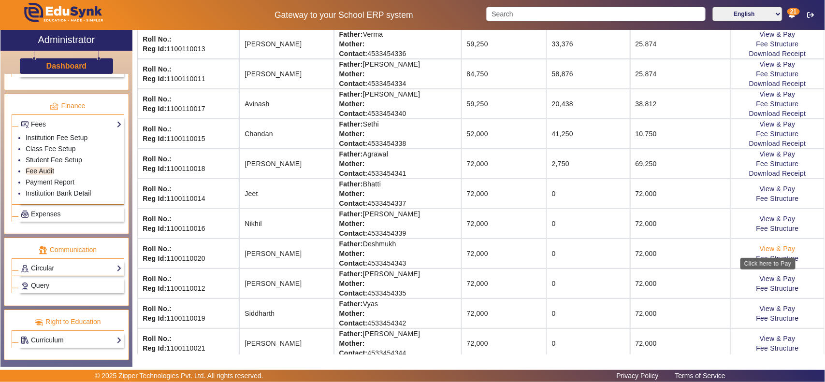
click at [771, 248] on link "View & Pay" at bounding box center [778, 249] width 36 height 8
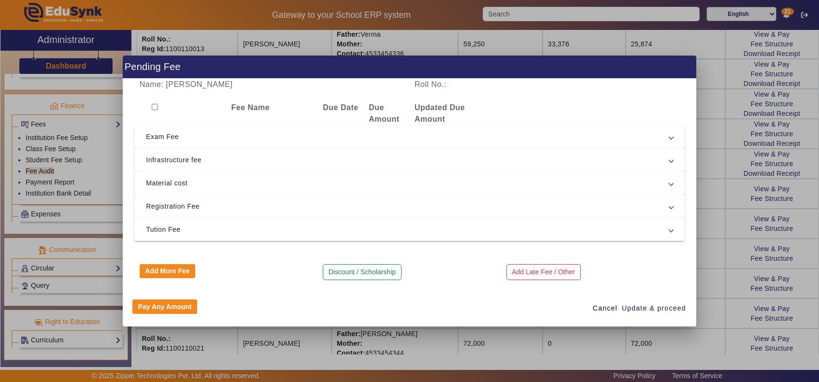
click at [227, 231] on span "Tution Fee" at bounding box center [408, 230] width 524 height 12
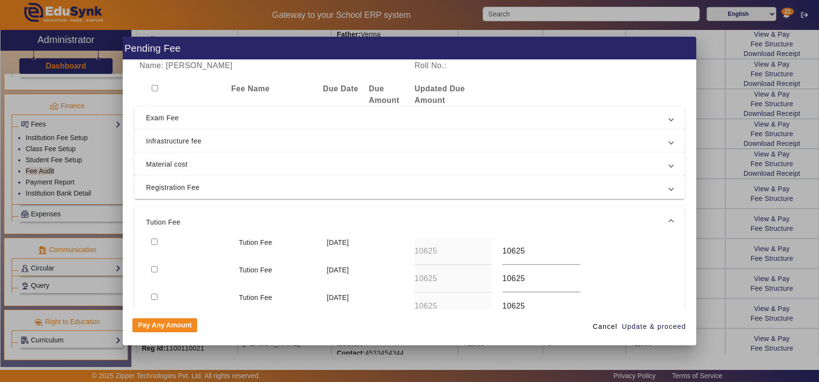
click at [153, 240] on input "checkbox" at bounding box center [154, 242] width 6 height 6
checkbox input "true"
drag, startPoint x: 152, startPoint y: 269, endPoint x: 380, endPoint y: 302, distance: 230.1
click at [152, 270] on input "checkbox" at bounding box center [154, 269] width 6 height 6
checkbox input "true"
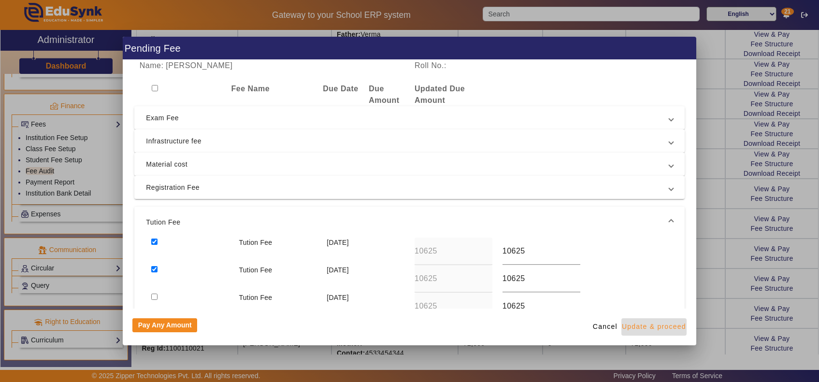
click at [656, 326] on span "Update & proceed" at bounding box center [654, 327] width 64 height 10
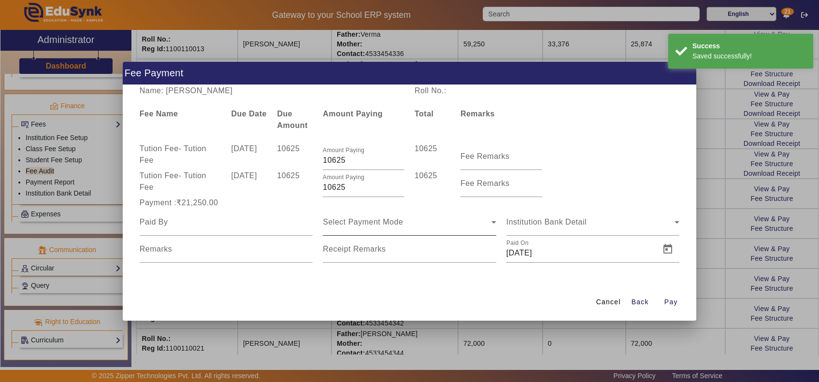
click at [413, 220] on div "Select Payment Mode" at bounding box center [407, 223] width 169 height 12
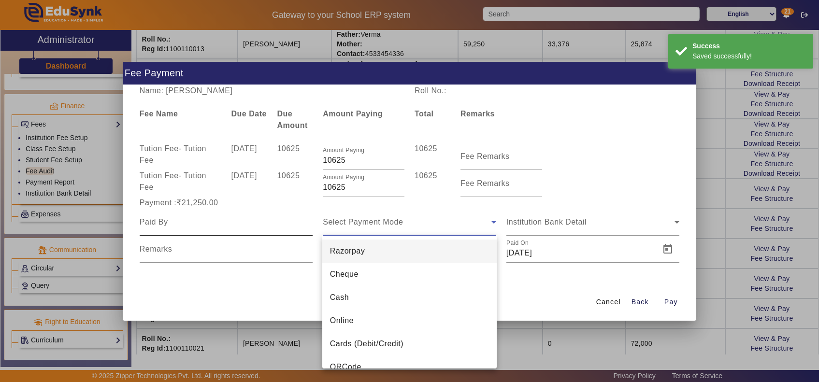
drag, startPoint x: 373, startPoint y: 272, endPoint x: 201, endPoint y: 220, distance: 179.6
click at [372, 272] on mat-option "Cheque" at bounding box center [409, 274] width 175 height 23
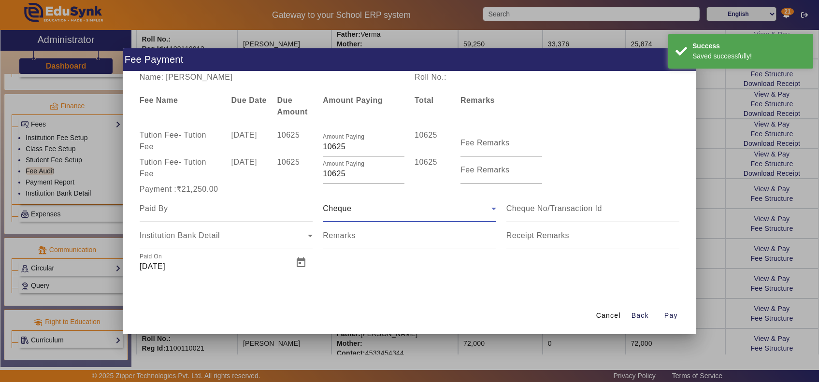
click at [201, 207] on input at bounding box center [227, 209] width 174 height 12
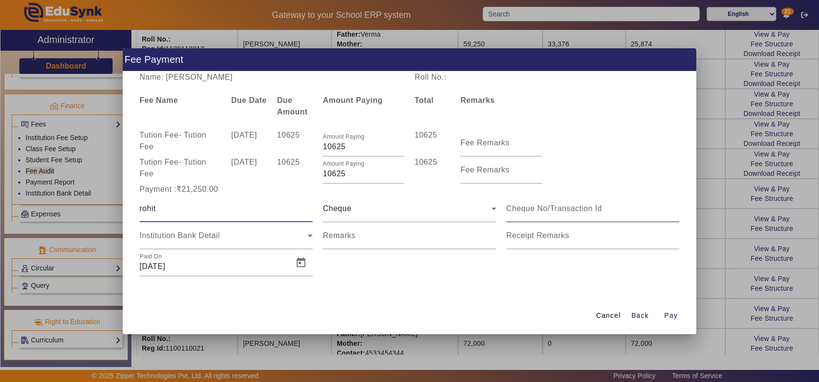
type input "rohit"
click at [555, 208] on input at bounding box center [594, 209] width 174 height 12
type input "765757"
click at [282, 240] on div "Institution Bank Detail" at bounding box center [224, 236] width 169 height 12
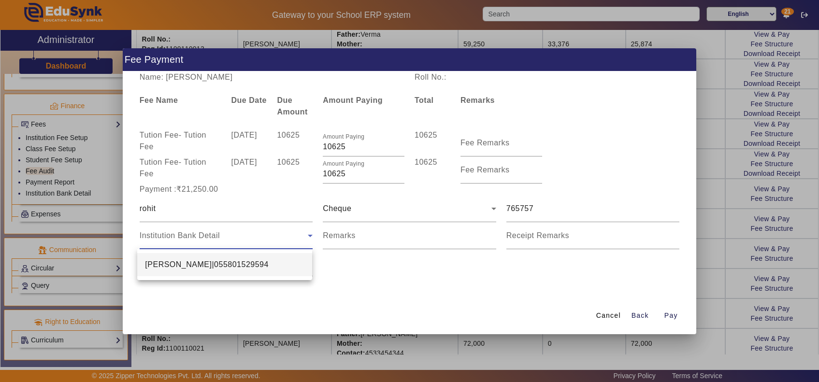
click at [234, 265] on span "Pratik Solanki|055801529594" at bounding box center [207, 265] width 124 height 12
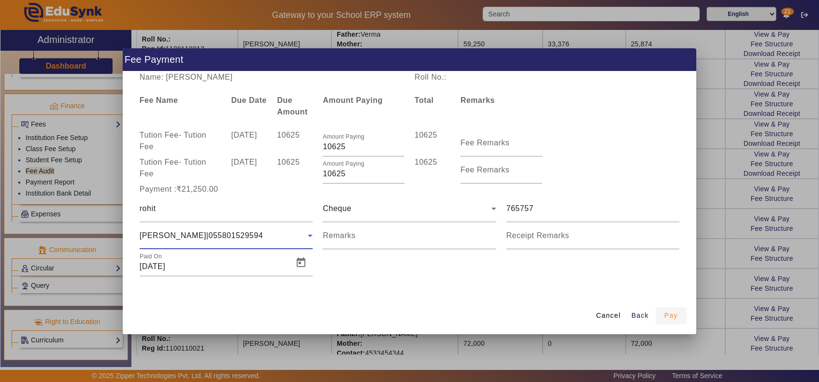
click at [675, 318] on span "Pay" at bounding box center [672, 316] width 14 height 10
click at [673, 313] on span "Pay" at bounding box center [672, 316] width 14 height 10
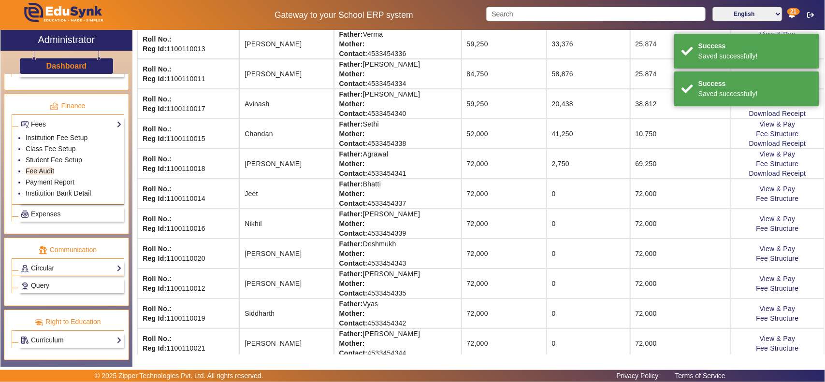
scroll to position [0, 0]
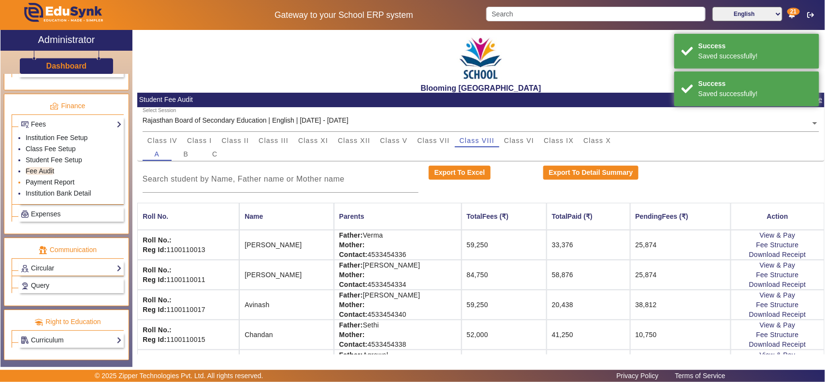
click at [49, 182] on link "Payment Report" at bounding box center [50, 182] width 49 height 8
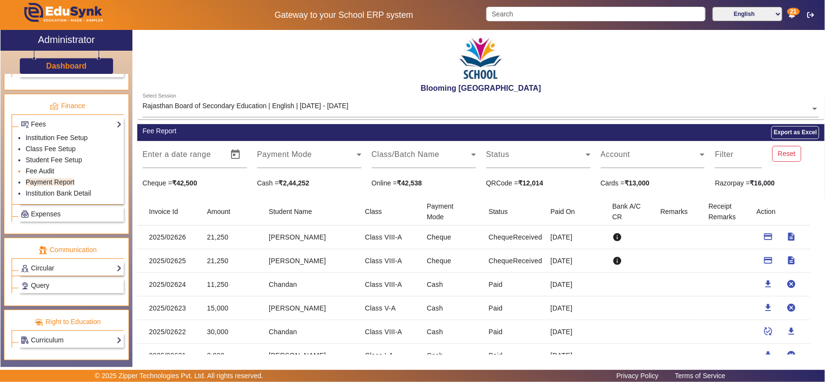
click at [37, 170] on link "Fee Audit" at bounding box center [40, 171] width 29 height 8
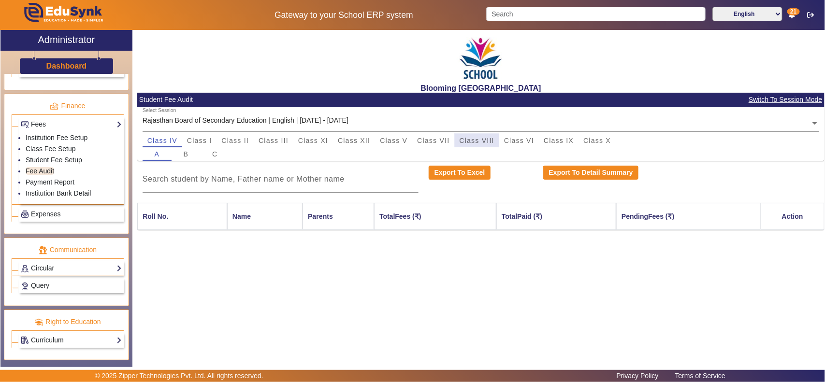
click at [467, 138] on span "Class VIII" at bounding box center [477, 140] width 35 height 7
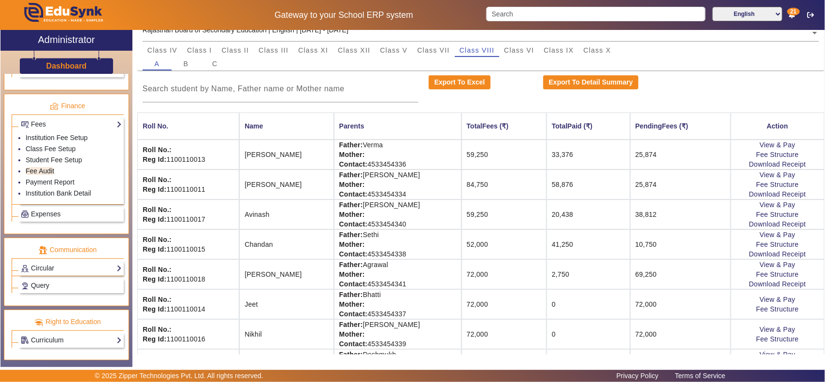
scroll to position [201, 0]
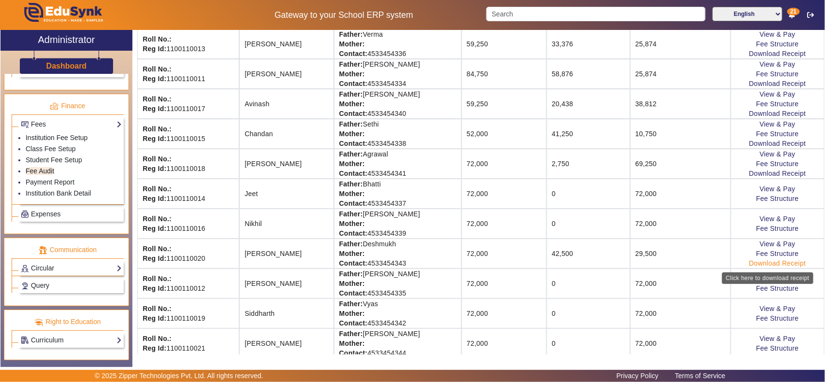
click at [762, 266] on link "Download Receipt" at bounding box center [777, 264] width 57 height 8
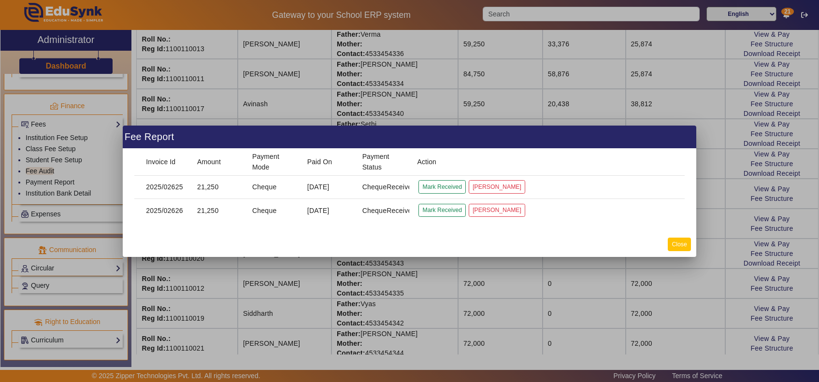
click at [683, 241] on button "Close" at bounding box center [679, 244] width 23 height 13
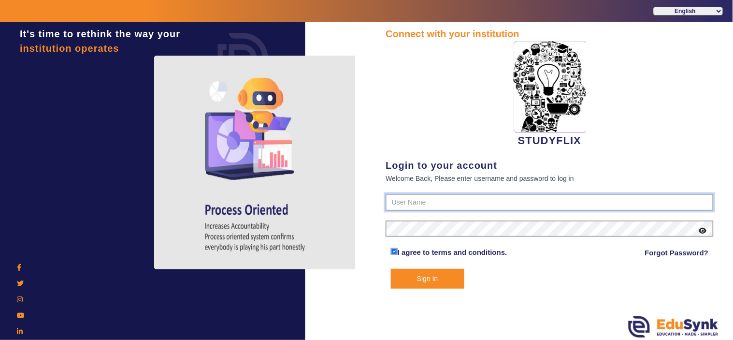
type input "6354922771"
click at [421, 283] on button "Sign In" at bounding box center [427, 279] width 73 height 20
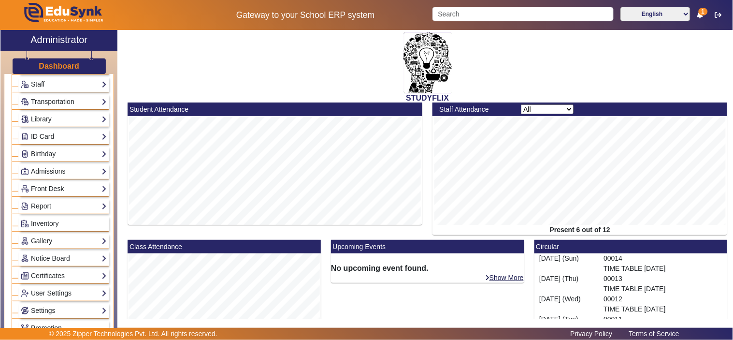
scroll to position [179, 0]
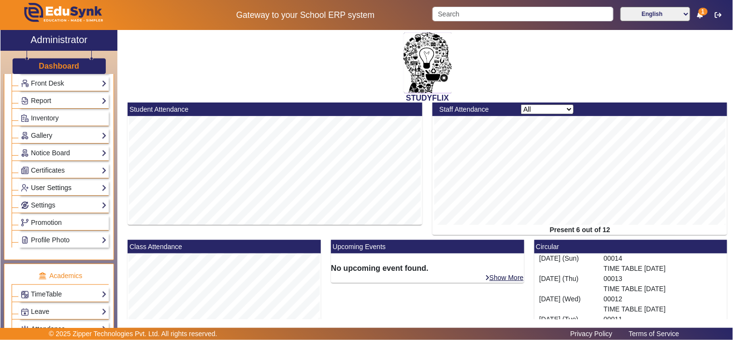
click at [61, 185] on link "User Settings" at bounding box center [64, 187] width 86 height 11
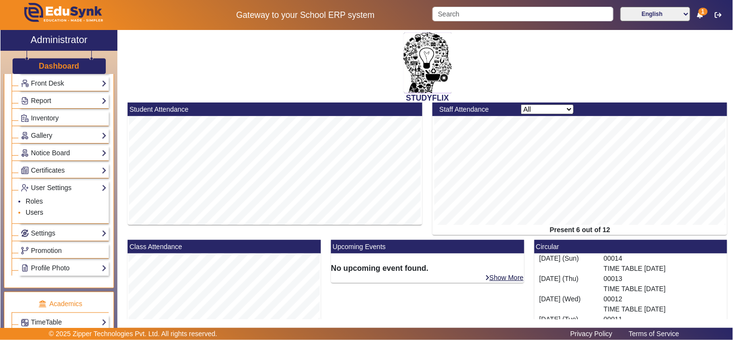
click at [34, 213] on link "Users" at bounding box center [35, 212] width 18 height 8
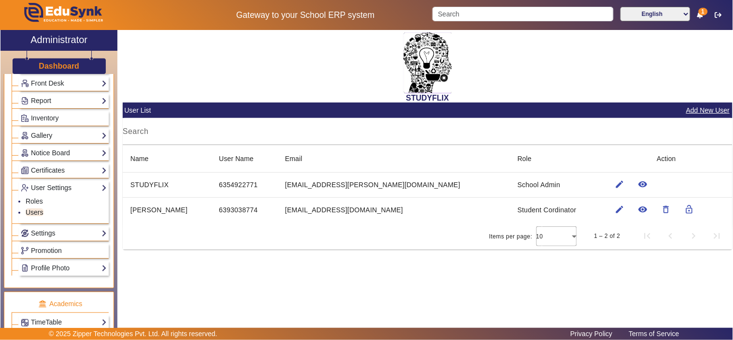
click at [252, 297] on div "STUDYFLIX User List Add New User Search Name User Name Email Role Action STUDYF…" at bounding box center [424, 177] width 615 height 295
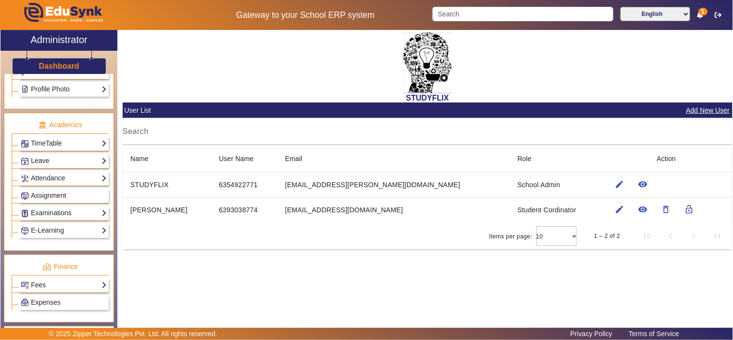
scroll to position [358, 0]
click at [50, 213] on link "Examinations" at bounding box center [64, 212] width 86 height 11
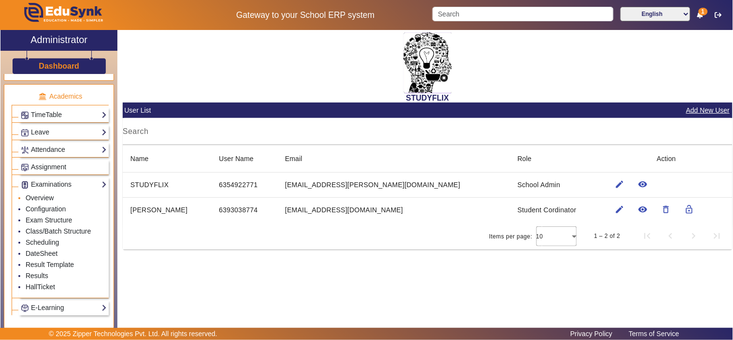
scroll to position [330, 0]
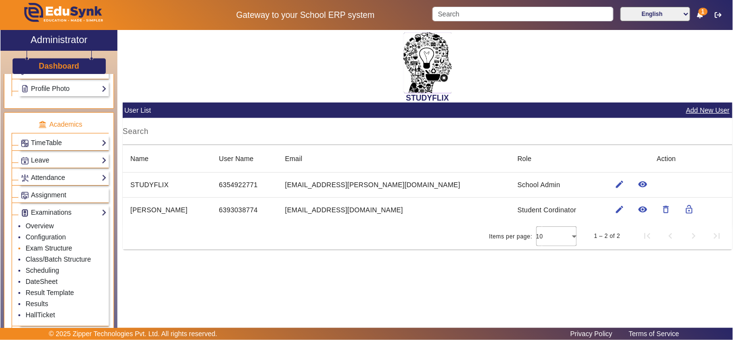
click at [47, 248] on link "Exam Structure" at bounding box center [49, 248] width 46 height 8
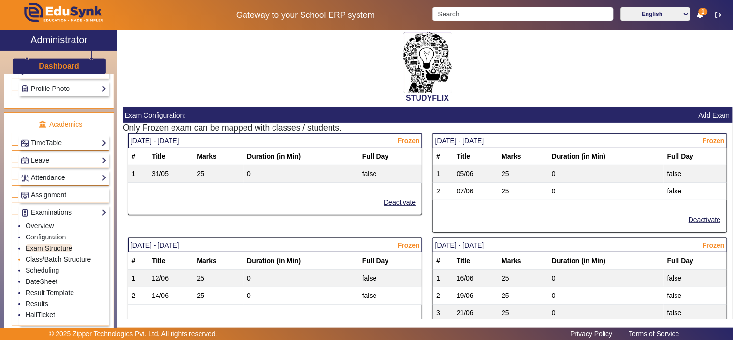
click at [71, 262] on link "Class/Batch Structure" at bounding box center [58, 259] width 65 height 8
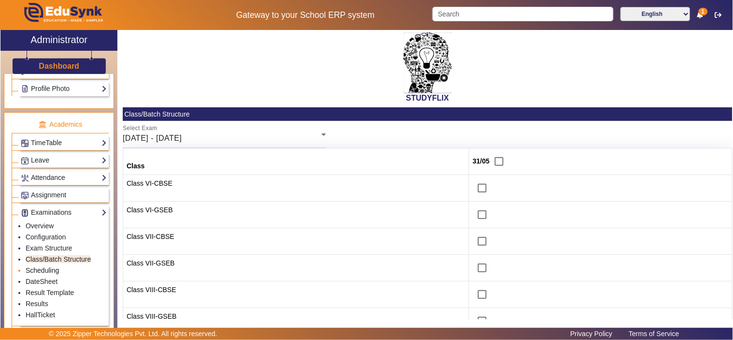
click at [44, 272] on link "Scheduling" at bounding box center [42, 270] width 33 height 8
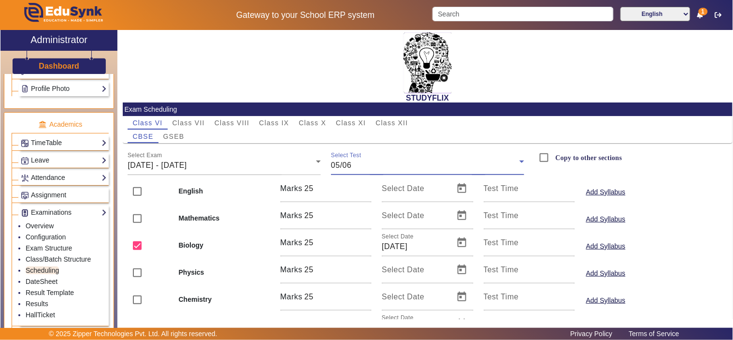
click at [380, 162] on div "05/06" at bounding box center [425, 166] width 189 height 12
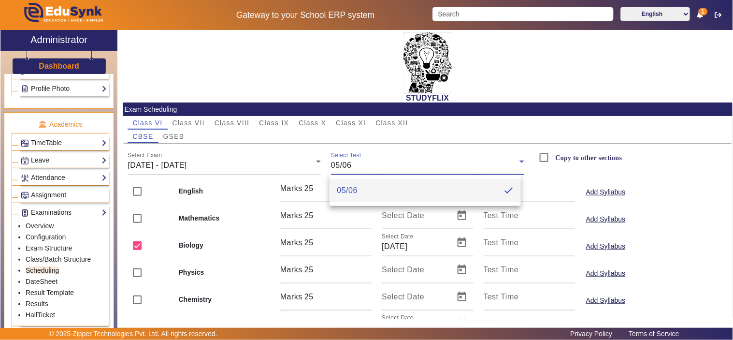
click at [205, 163] on div at bounding box center [366, 170] width 733 height 340
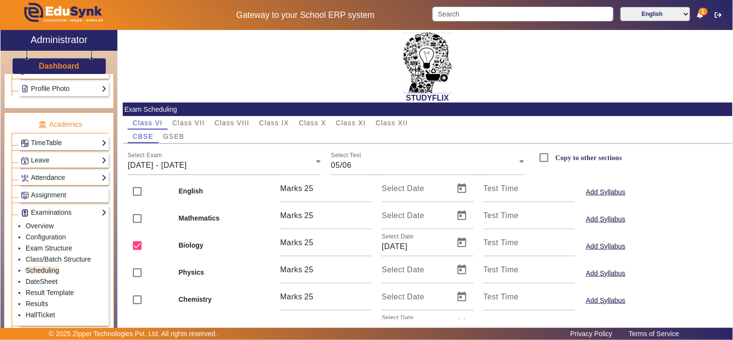
click at [187, 163] on span "02/06/2025 - 07/06/2025" at bounding box center [157, 165] width 59 height 8
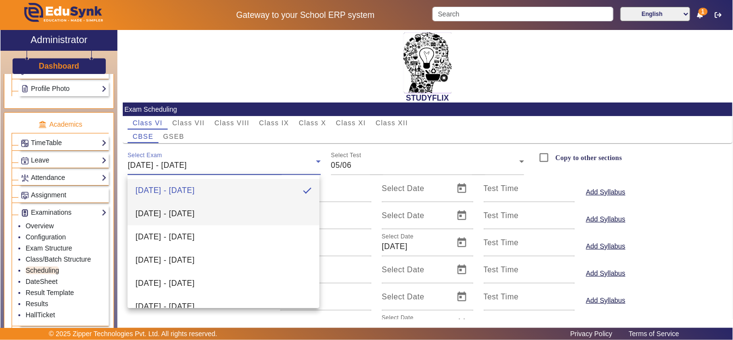
click at [189, 211] on span "09/06/2025 - 14/06/2025" at bounding box center [164, 214] width 59 height 12
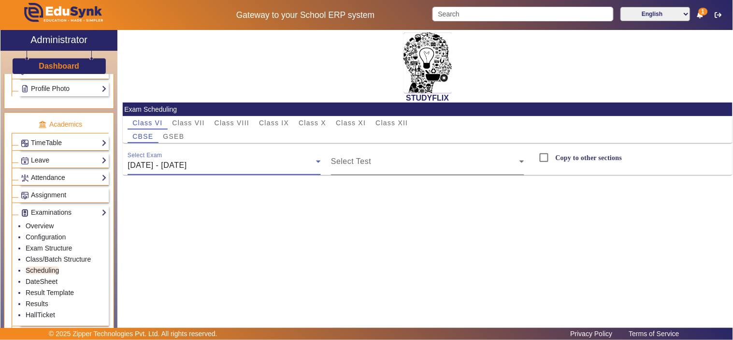
click at [376, 163] on span at bounding box center [425, 166] width 189 height 12
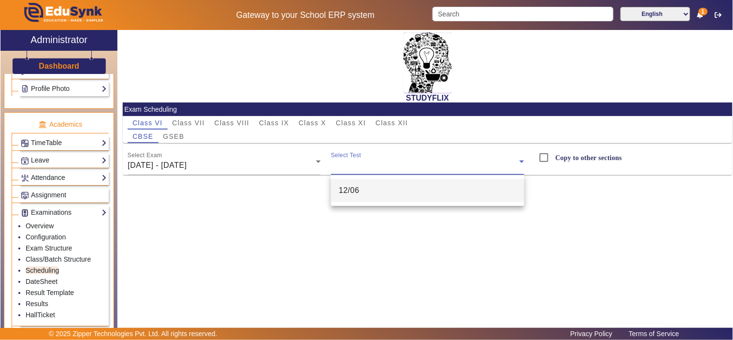
click at [355, 180] on mat-option "12/06" at bounding box center [427, 190] width 193 height 23
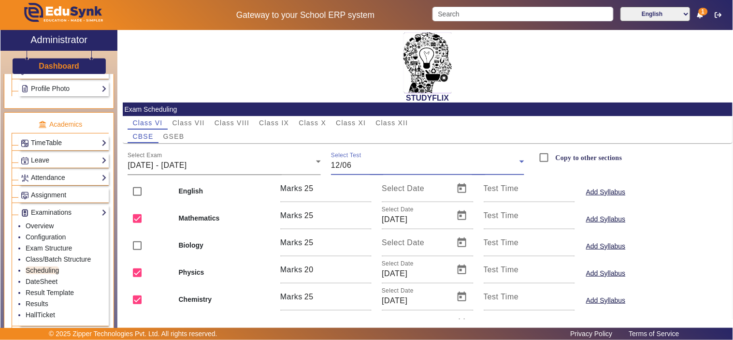
click at [187, 166] on span "09/06/2025 - 14/06/2025" at bounding box center [157, 165] width 59 height 8
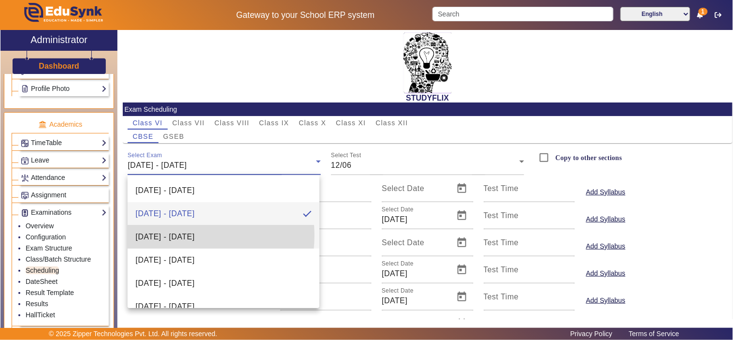
click at [185, 235] on span "16/06/2025 - 21/06/2025" at bounding box center [164, 237] width 59 height 12
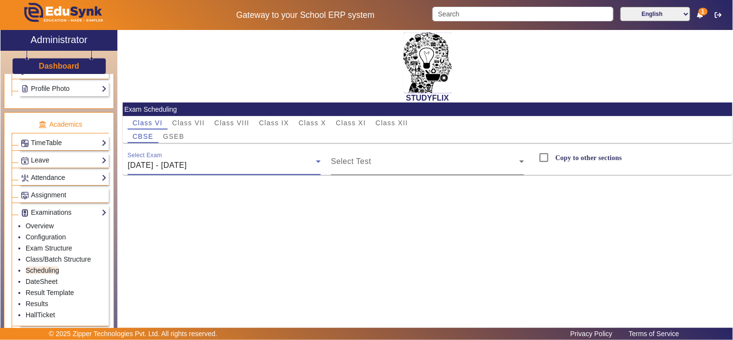
click at [395, 166] on span at bounding box center [425, 166] width 189 height 12
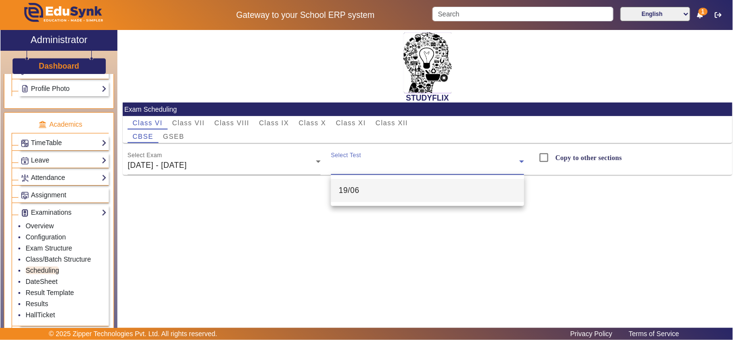
click at [358, 190] on span "19/06" at bounding box center [349, 191] width 21 height 12
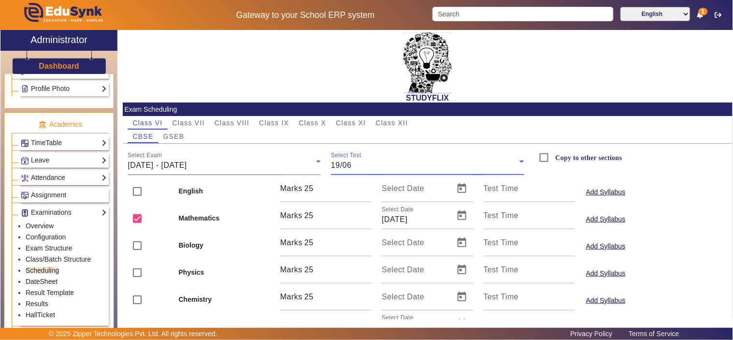
click at [187, 163] on span "16/06/2025 - 21/06/2025" at bounding box center [157, 165] width 59 height 8
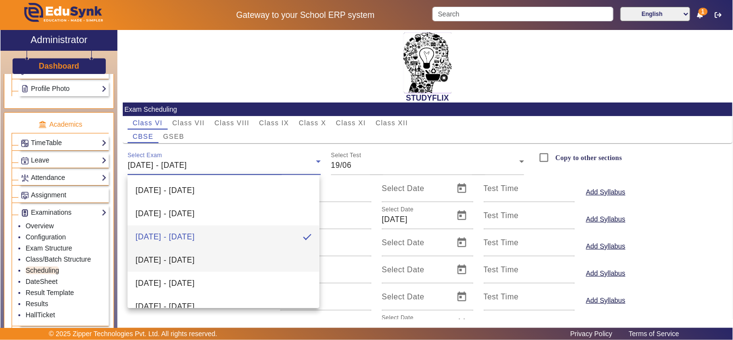
click at [194, 258] on span "23/06/2025 - 28/06/2025" at bounding box center [164, 260] width 59 height 12
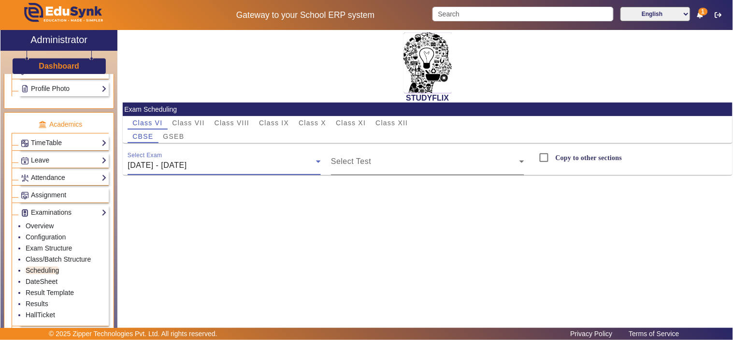
click at [378, 168] on span at bounding box center [425, 166] width 189 height 12
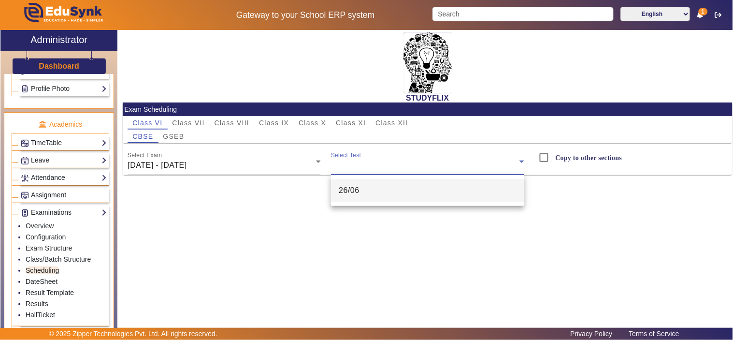
click at [346, 191] on span "26/06" at bounding box center [349, 191] width 21 height 12
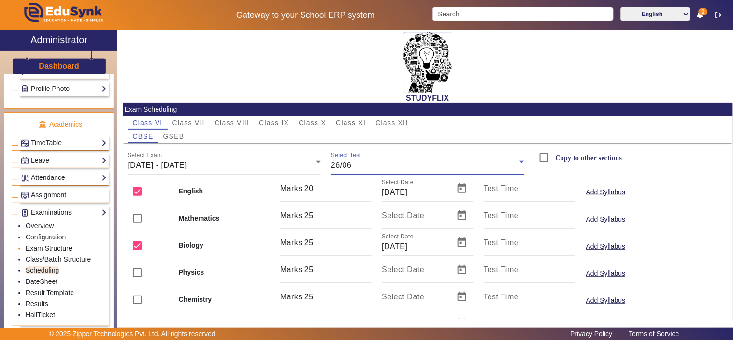
click at [49, 250] on link "Exam Structure" at bounding box center [49, 248] width 46 height 8
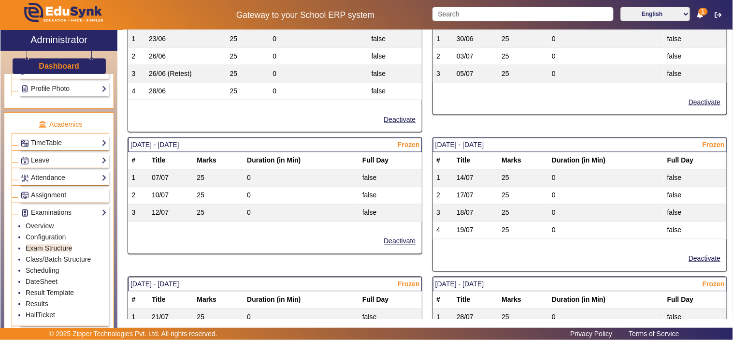
scroll to position [358, 0]
